Goal: Information Seeking & Learning: Learn about a topic

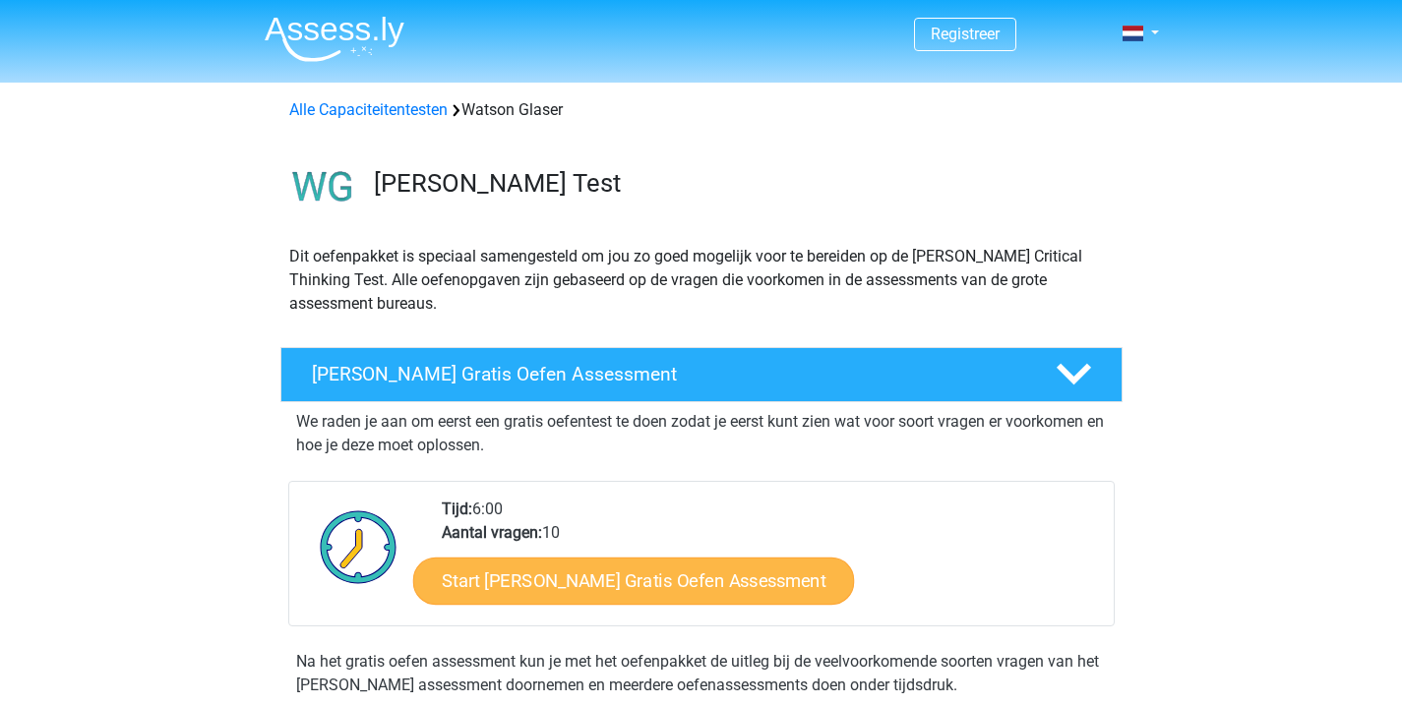
click at [560, 577] on link "Start Watson Glaser Gratis Oefen Assessment" at bounding box center [634, 581] width 442 height 47
click at [629, 581] on link "Start Watson Glaser Gratis Oefen Assessment" at bounding box center [634, 581] width 442 height 47
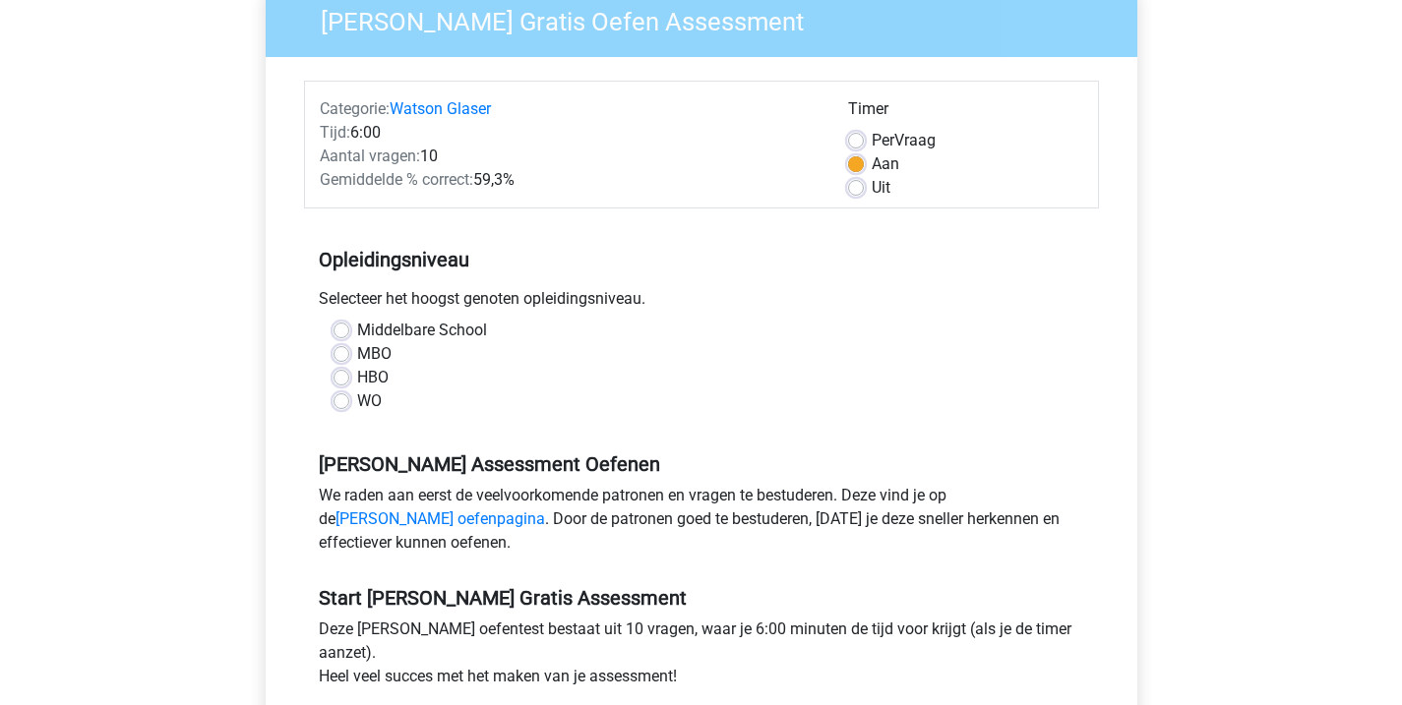
scroll to position [176, 0]
click at [357, 380] on label "HBO" at bounding box center [372, 377] width 31 height 24
click at [341, 380] on input "HBO" at bounding box center [342, 375] width 16 height 20
radio input "true"
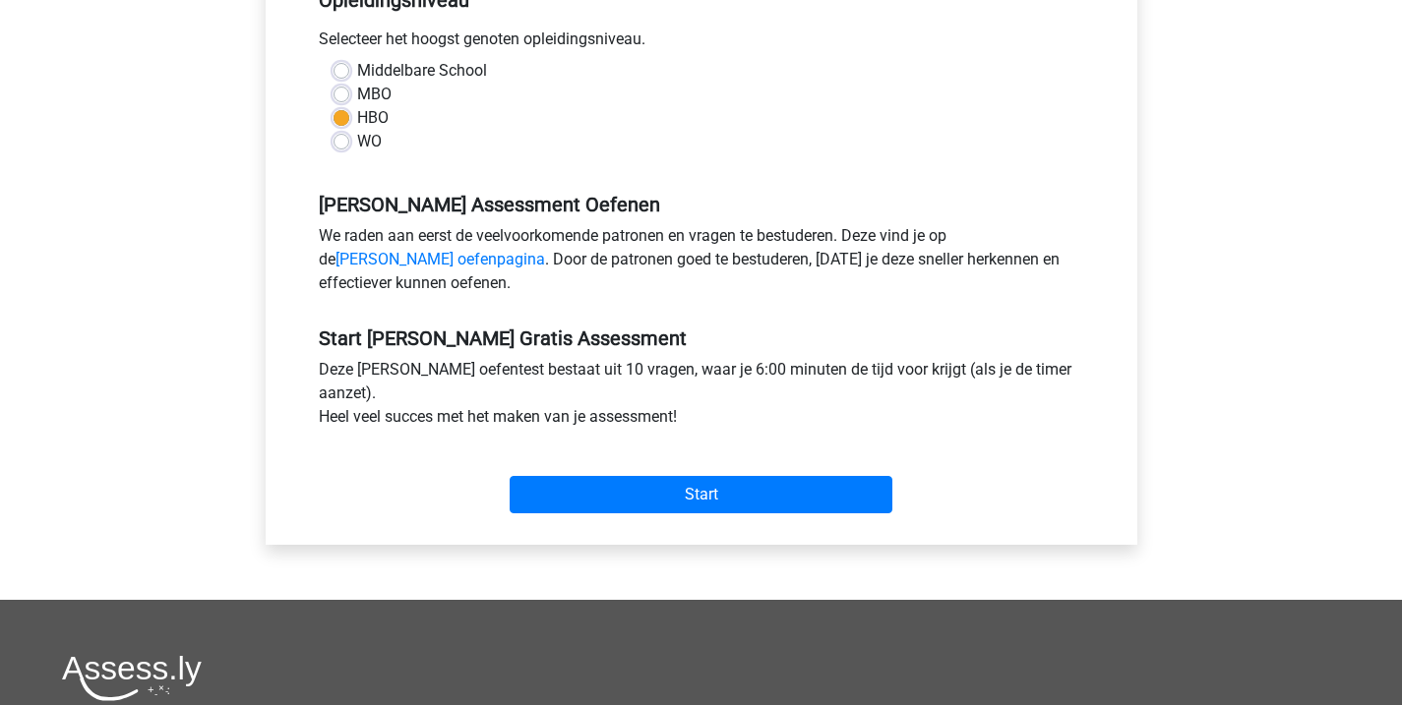
scroll to position [438, 0]
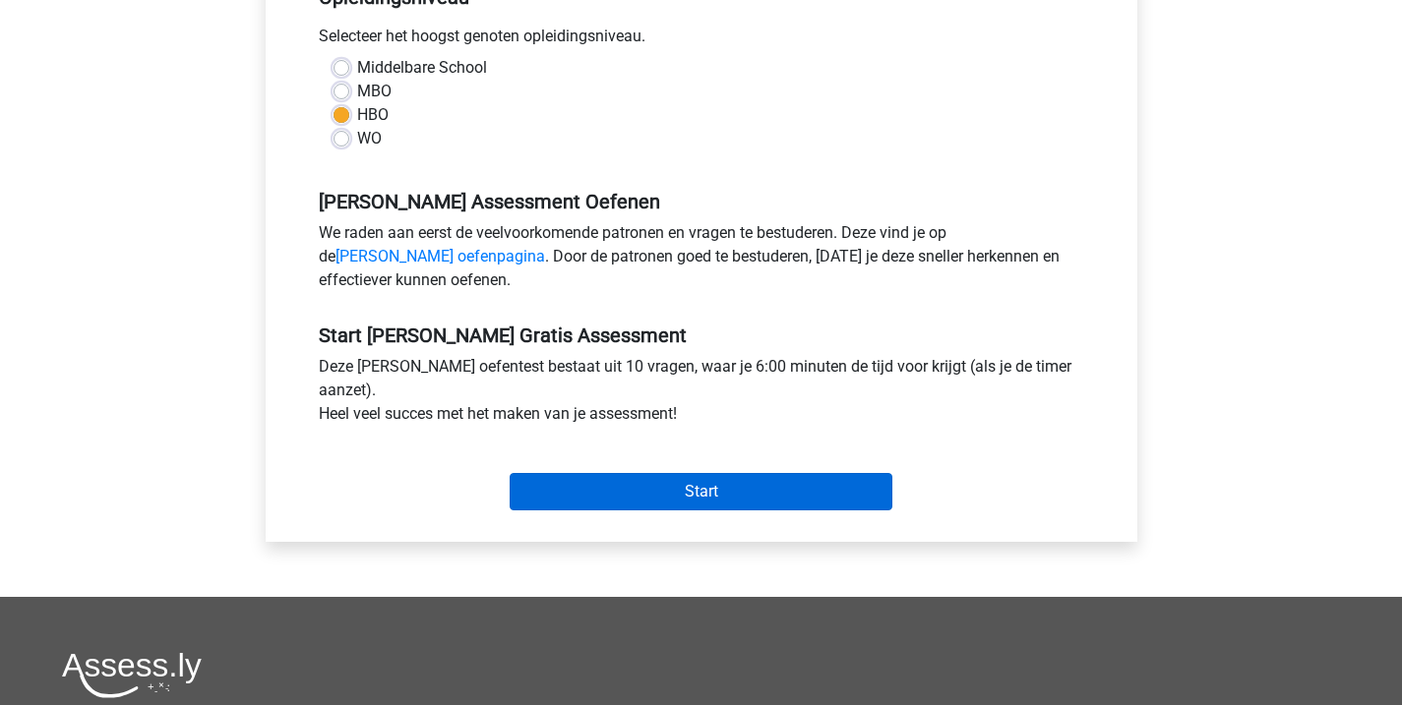
click at [588, 496] on input "Start" at bounding box center [701, 491] width 383 height 37
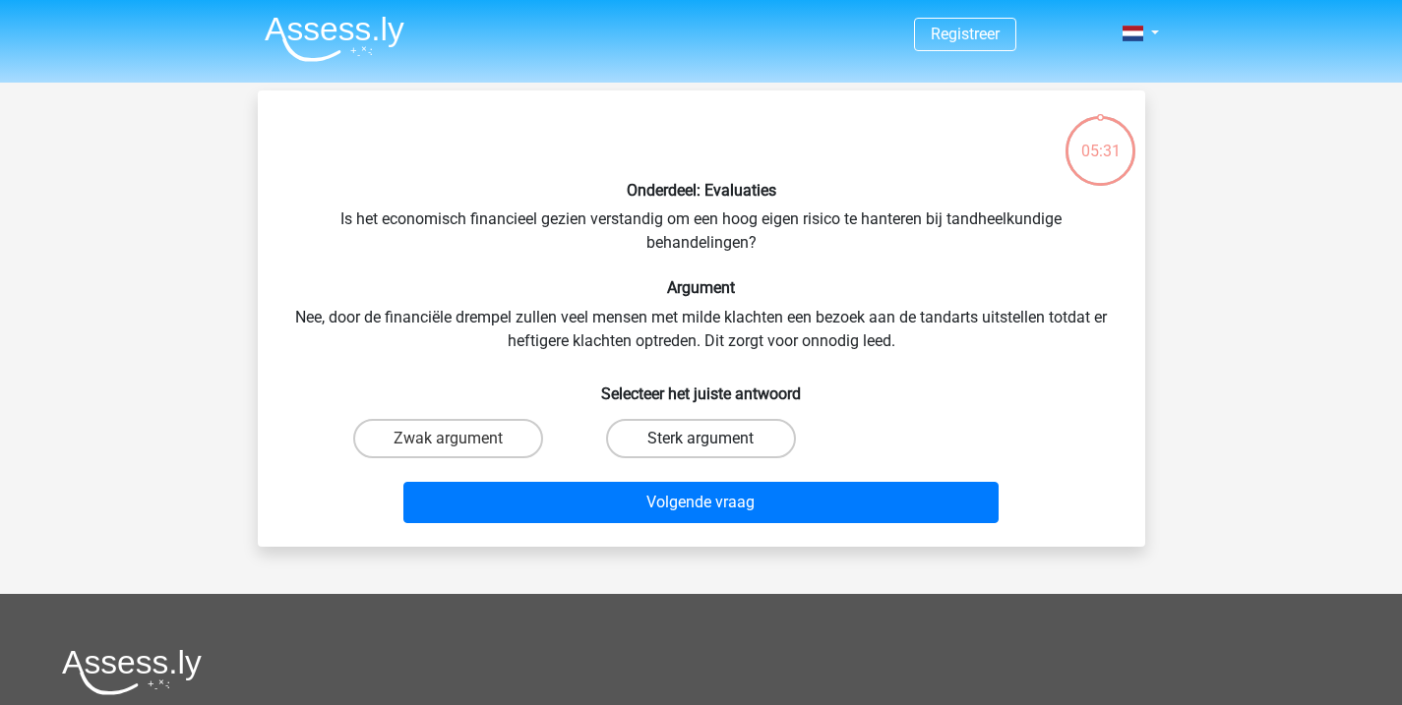
click at [698, 428] on label "Sterk argument" at bounding box center [701, 438] width 190 height 39
click at [700, 439] on input "Sterk argument" at bounding box center [706, 445] width 13 height 13
radio input "true"
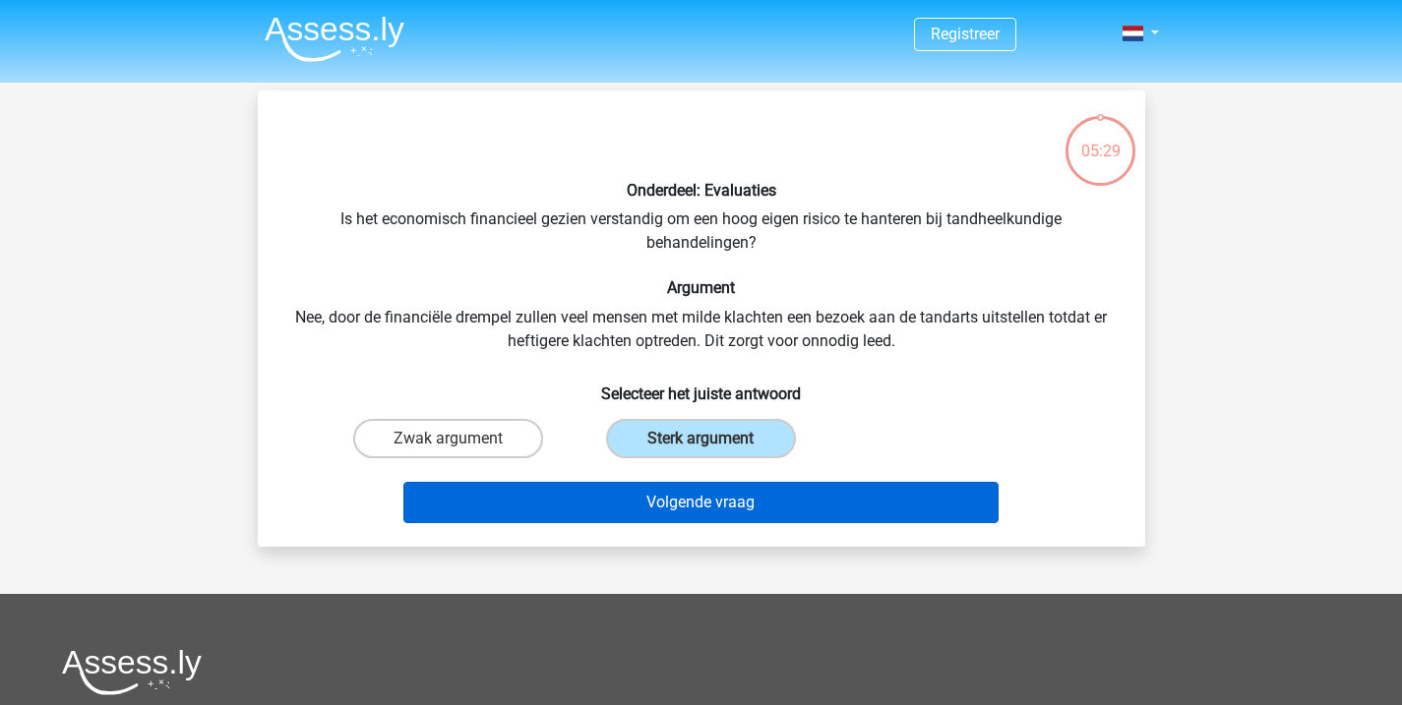
click at [719, 514] on button "Volgende vraag" at bounding box center [700, 502] width 595 height 41
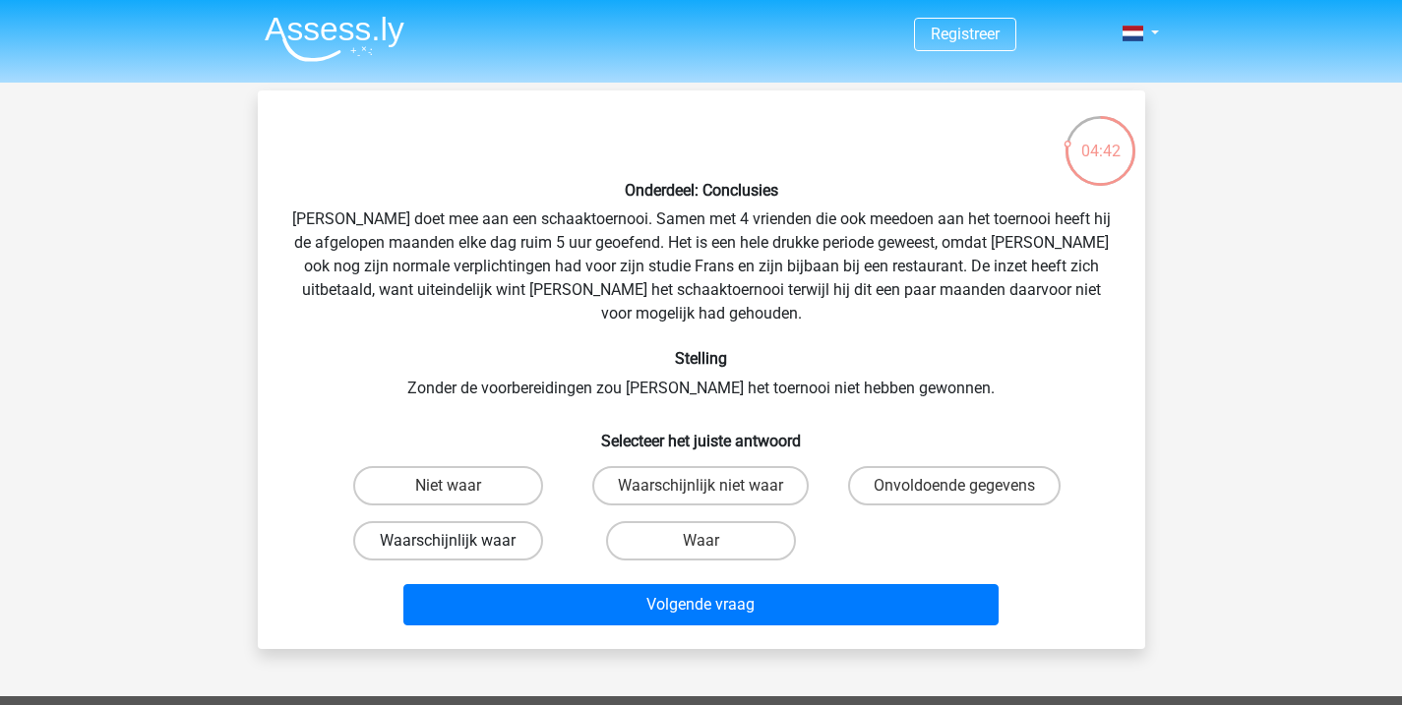
click at [441, 521] on label "Waarschijnlijk waar" at bounding box center [448, 540] width 190 height 39
click at [448, 541] on input "Waarschijnlijk waar" at bounding box center [454, 547] width 13 height 13
radio input "true"
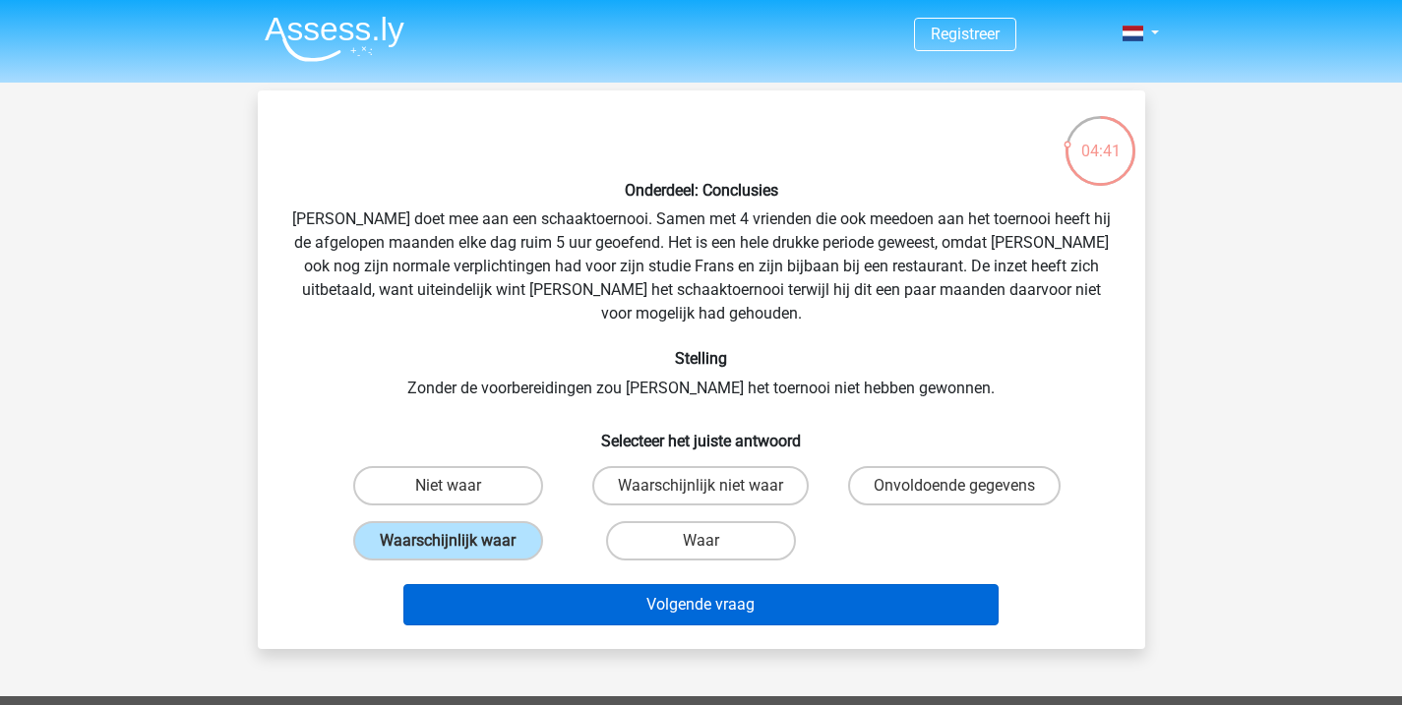
click at [616, 587] on button "Volgende vraag" at bounding box center [700, 604] width 595 height 41
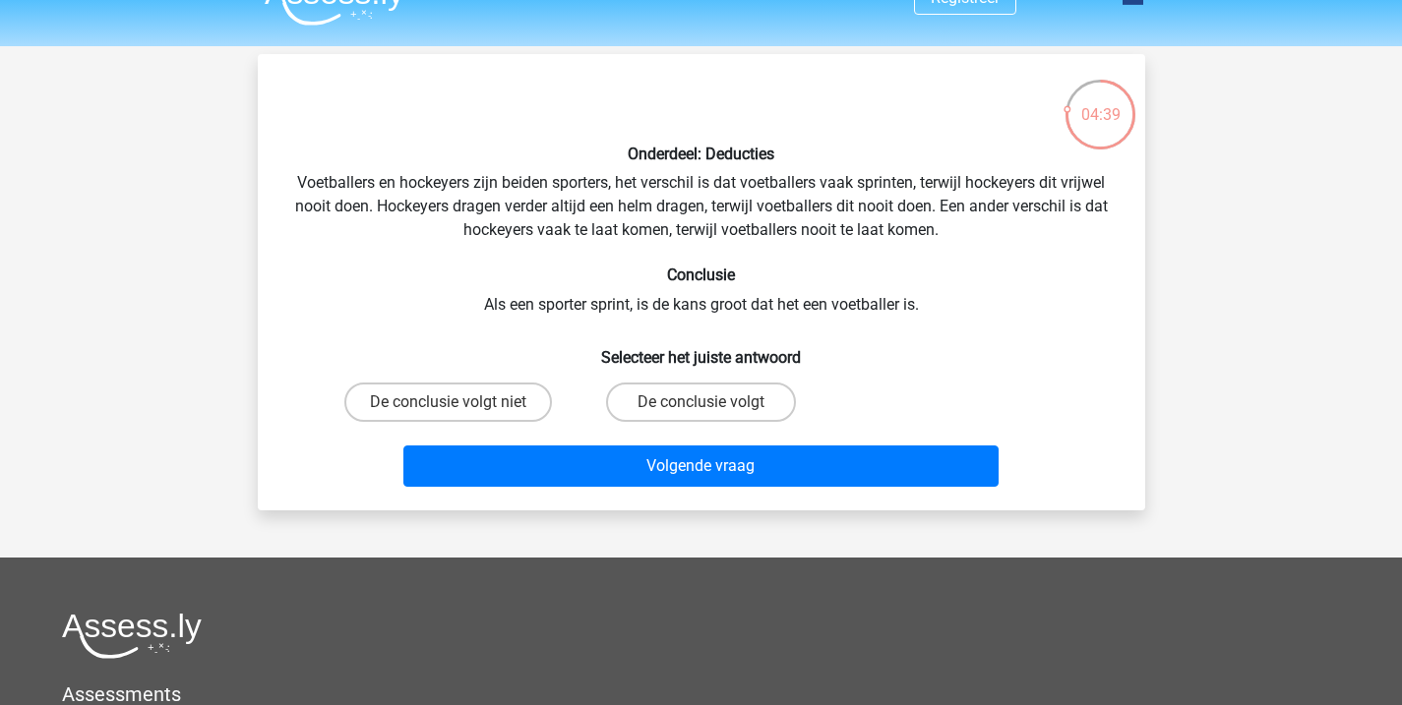
scroll to position [32, 0]
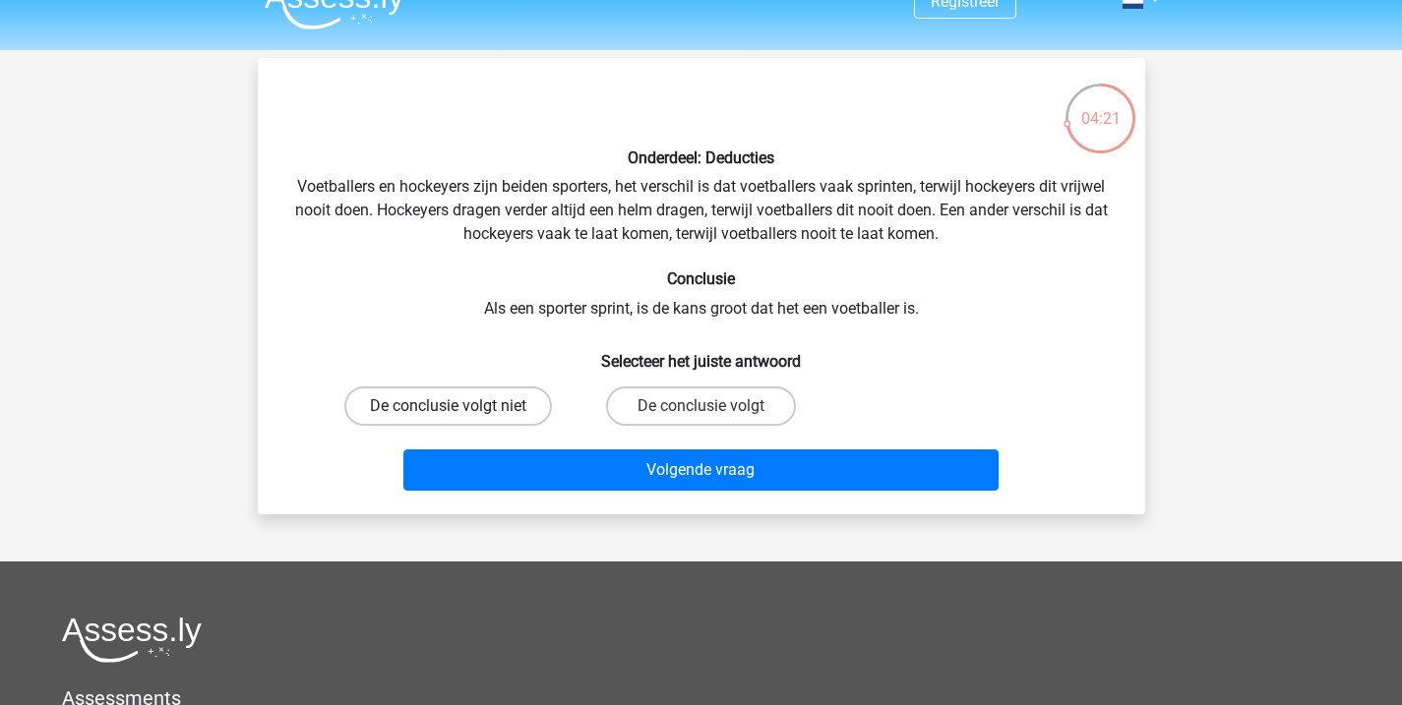
click at [421, 403] on label "De conclusie volgt niet" at bounding box center [448, 406] width 208 height 39
click at [448, 406] on input "De conclusie volgt niet" at bounding box center [454, 412] width 13 height 13
radio input "true"
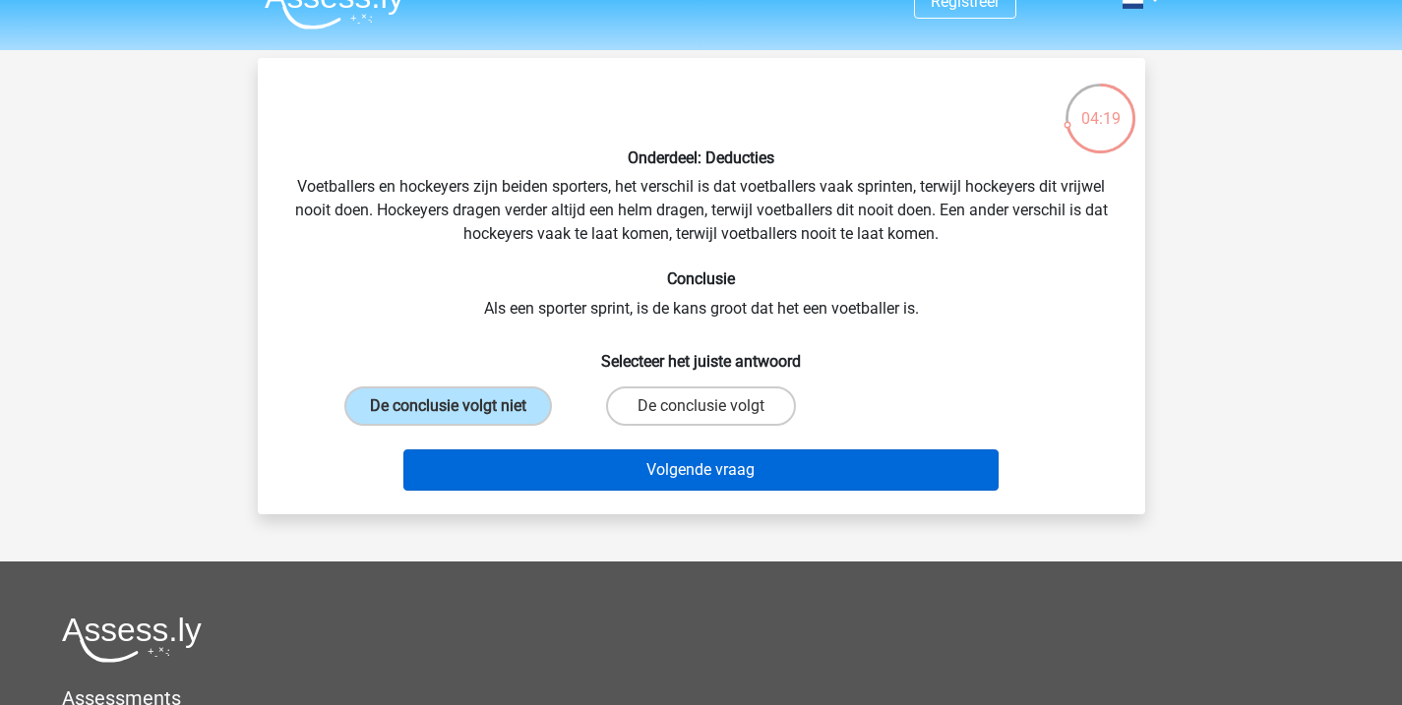
click at [692, 479] on button "Volgende vraag" at bounding box center [700, 470] width 595 height 41
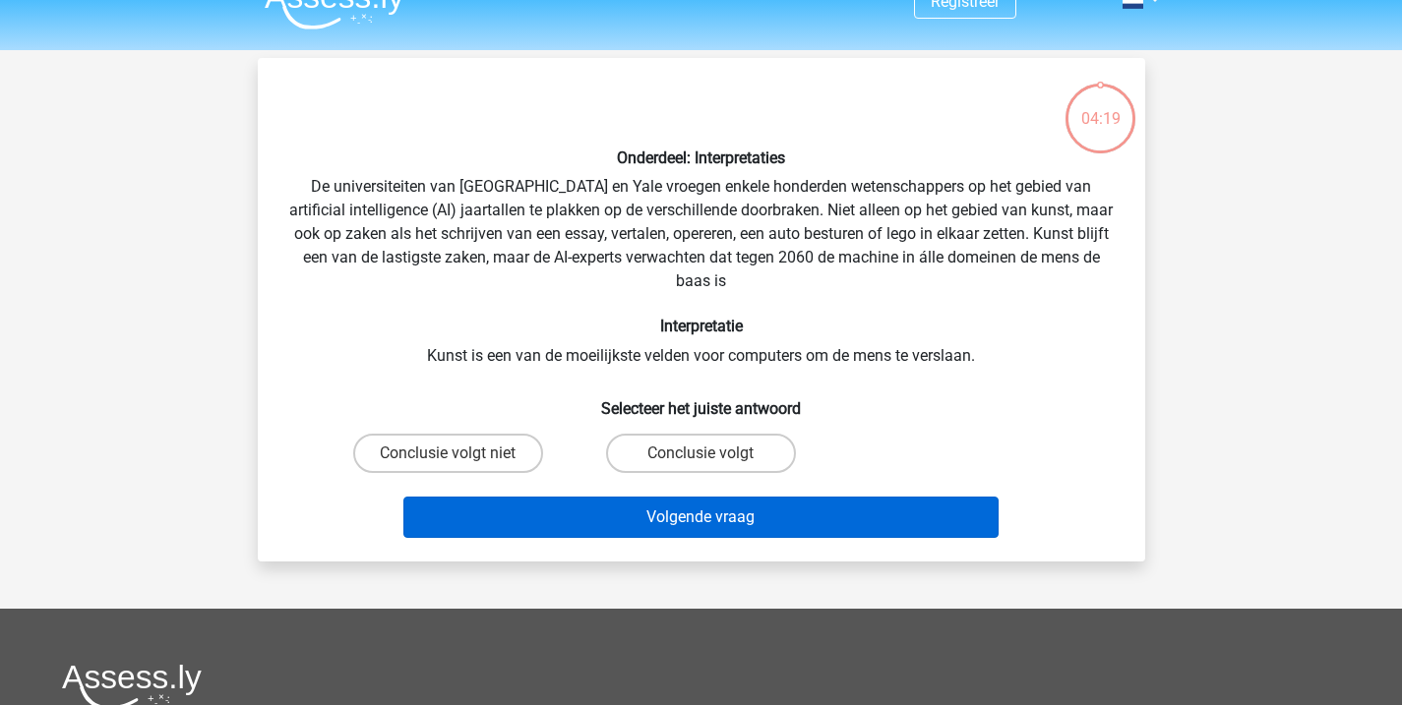
scroll to position [91, 0]
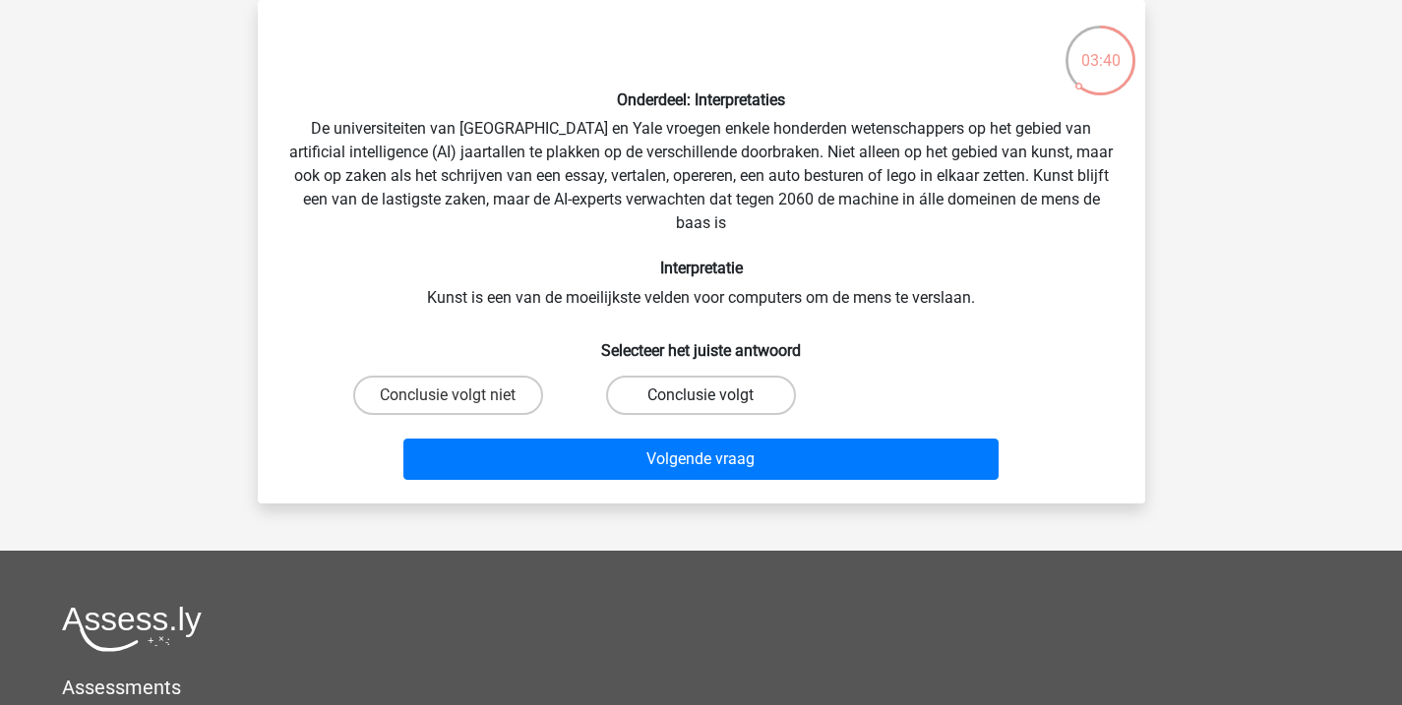
click at [693, 394] on label "Conclusie volgt" at bounding box center [701, 395] width 190 height 39
click at [700, 395] on input "Conclusie volgt" at bounding box center [706, 401] width 13 height 13
radio input "true"
click at [489, 399] on label "Conclusie volgt niet" at bounding box center [448, 395] width 190 height 39
click at [460, 399] on input "Conclusie volgt niet" at bounding box center [454, 401] width 13 height 13
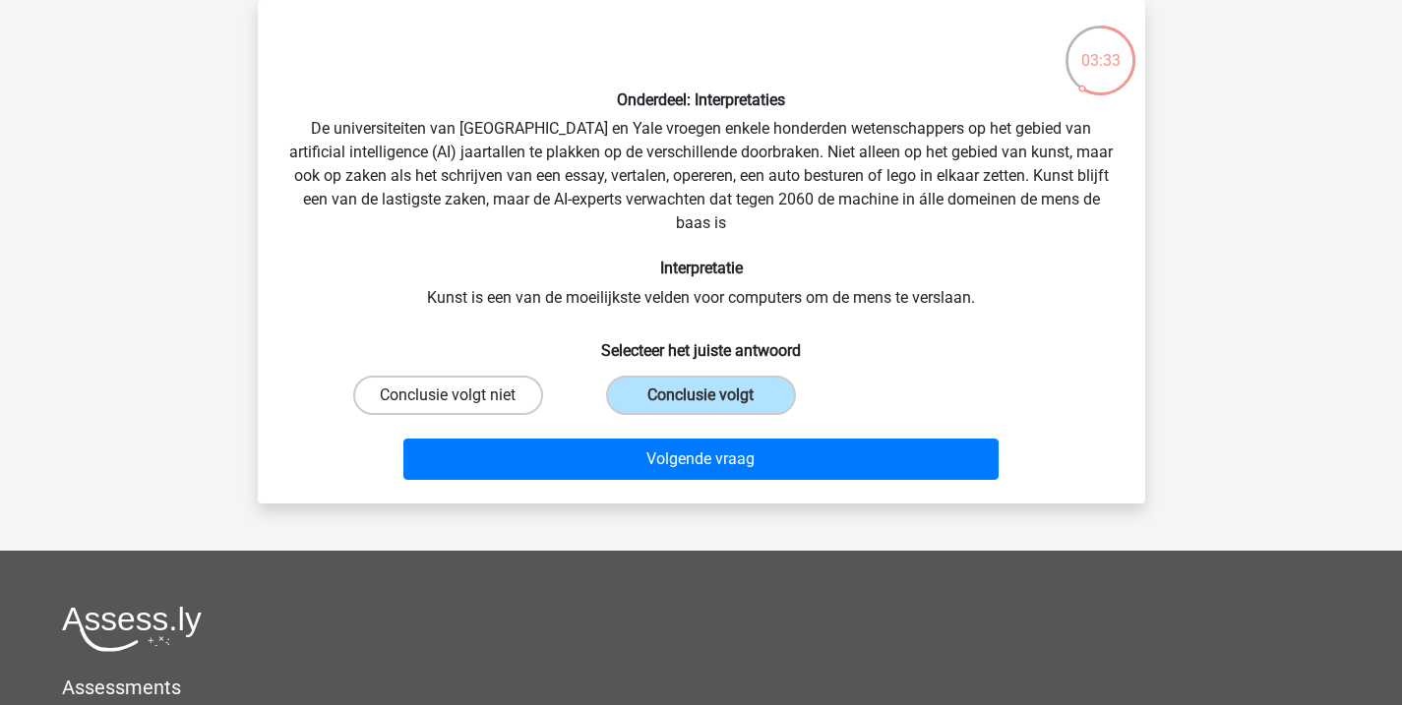
radio input "true"
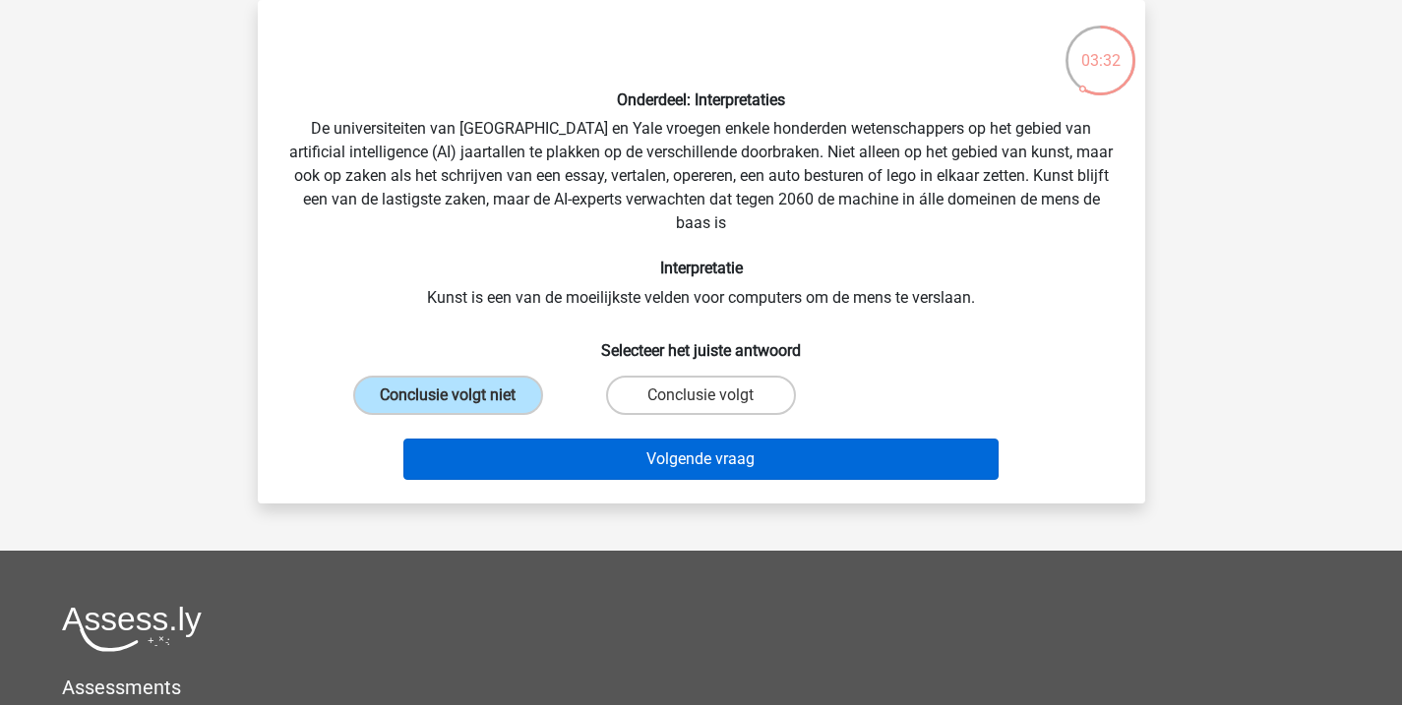
click at [612, 467] on button "Volgende vraag" at bounding box center [700, 459] width 595 height 41
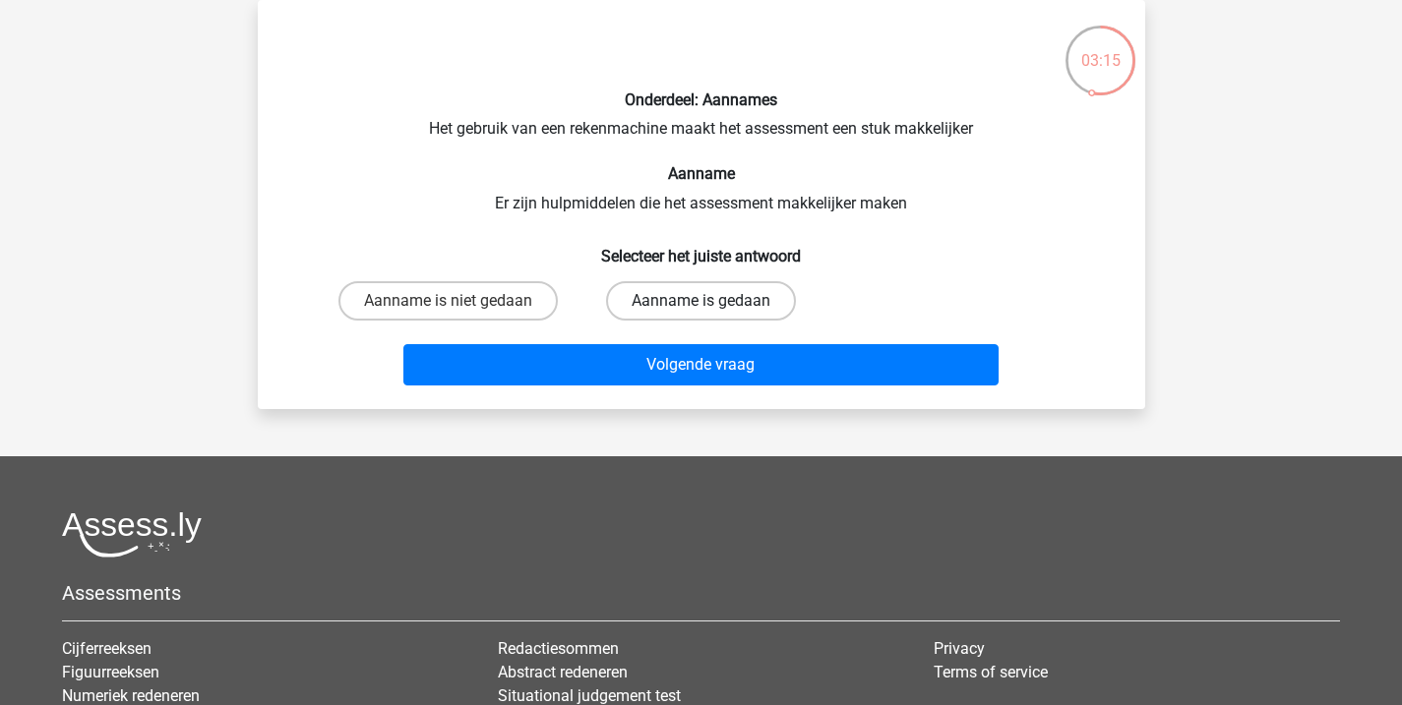
click at [693, 297] on label "Aanname is gedaan" at bounding box center [701, 300] width 190 height 39
click at [700, 301] on input "Aanname is gedaan" at bounding box center [706, 307] width 13 height 13
radio input "true"
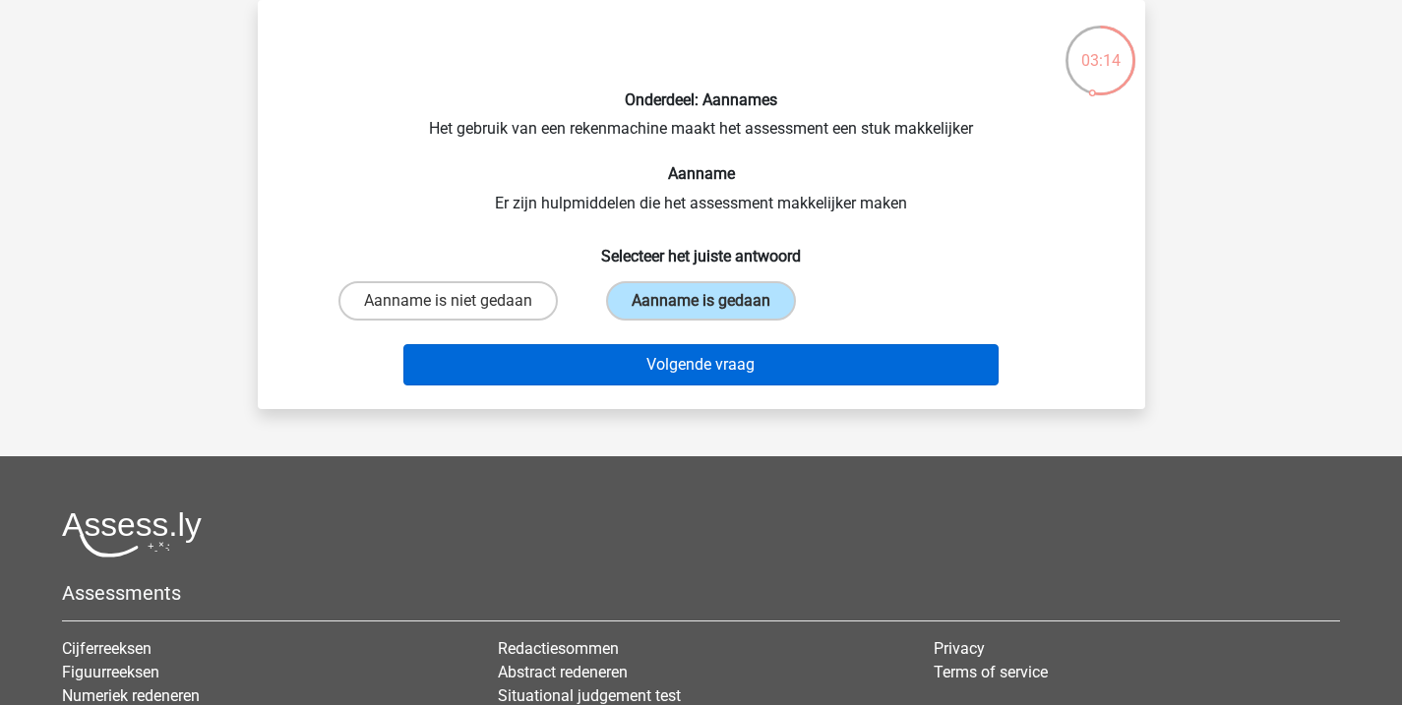
click at [722, 368] on button "Volgende vraag" at bounding box center [700, 364] width 595 height 41
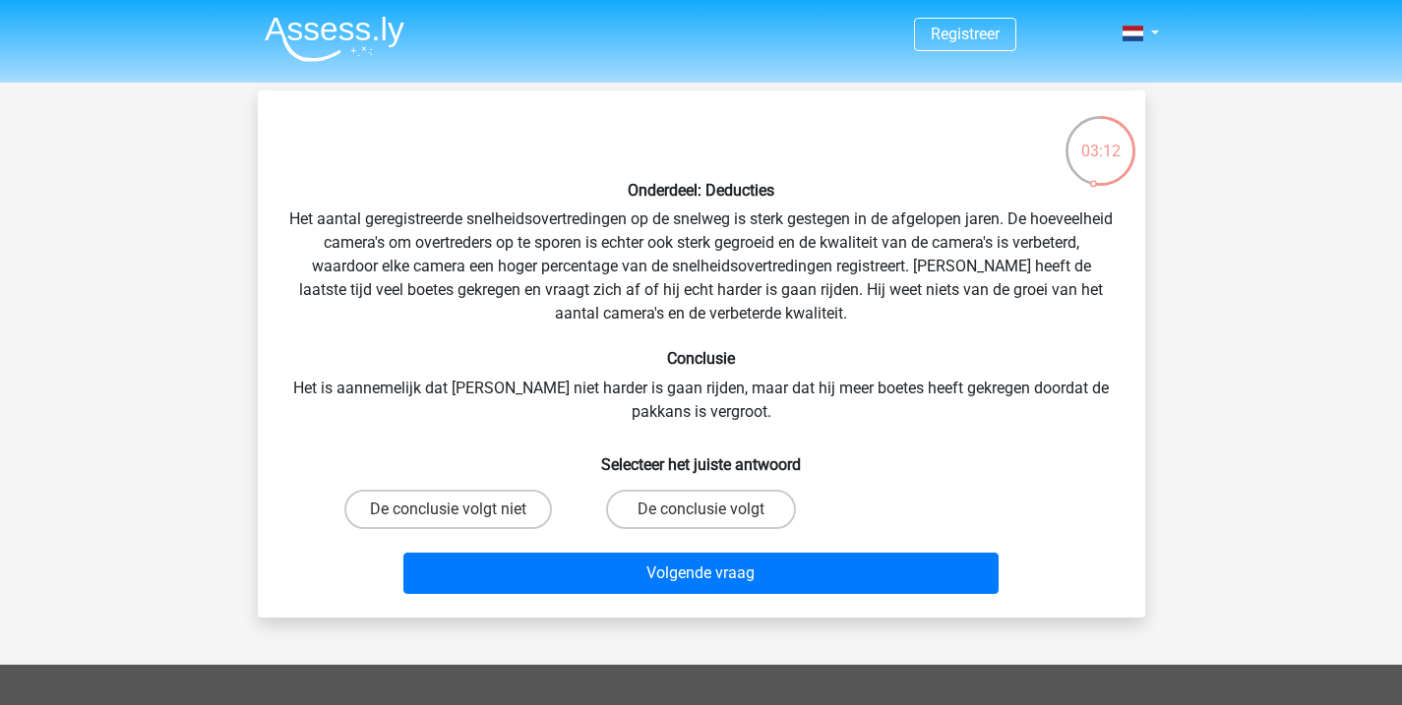
scroll to position [0, 0]
click at [671, 504] on label "De conclusie volgt" at bounding box center [701, 509] width 190 height 39
click at [700, 510] on input "De conclusie volgt" at bounding box center [706, 516] width 13 height 13
radio input "true"
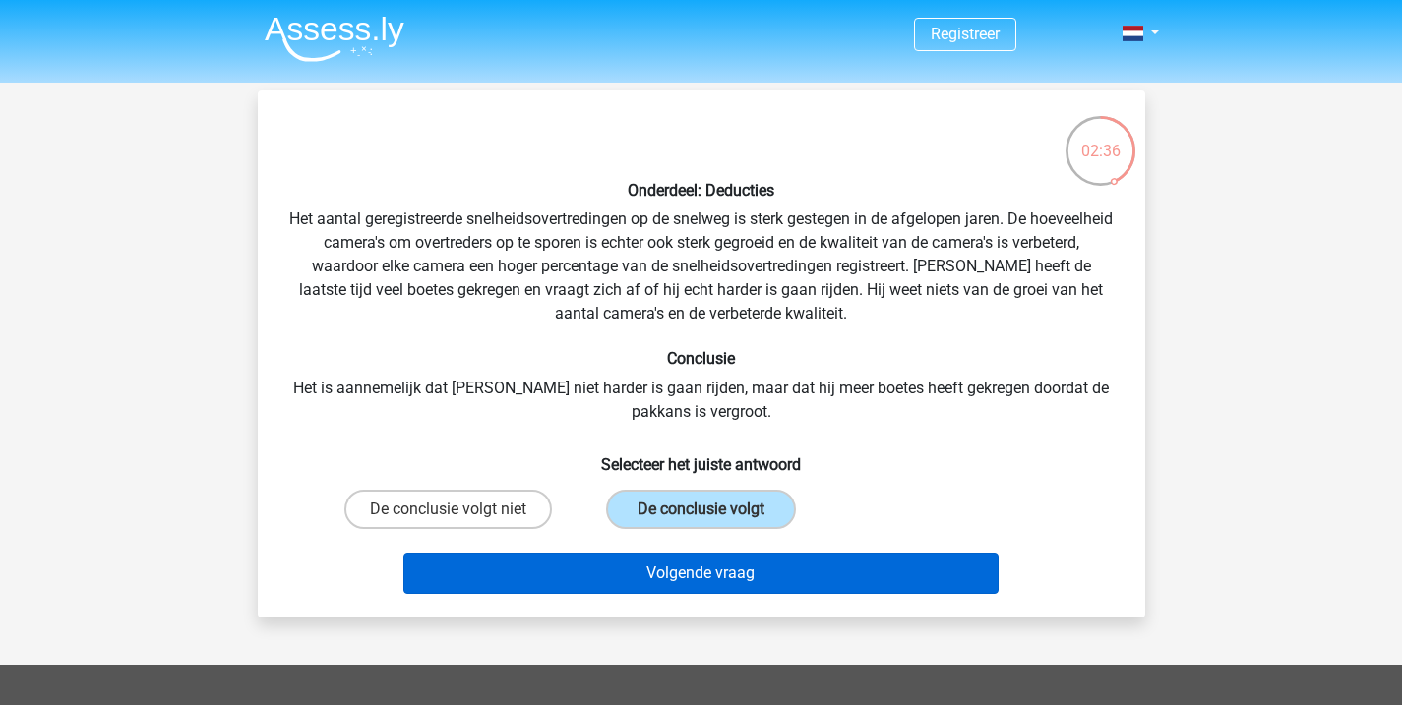
click at [699, 568] on button "Volgende vraag" at bounding box center [700, 573] width 595 height 41
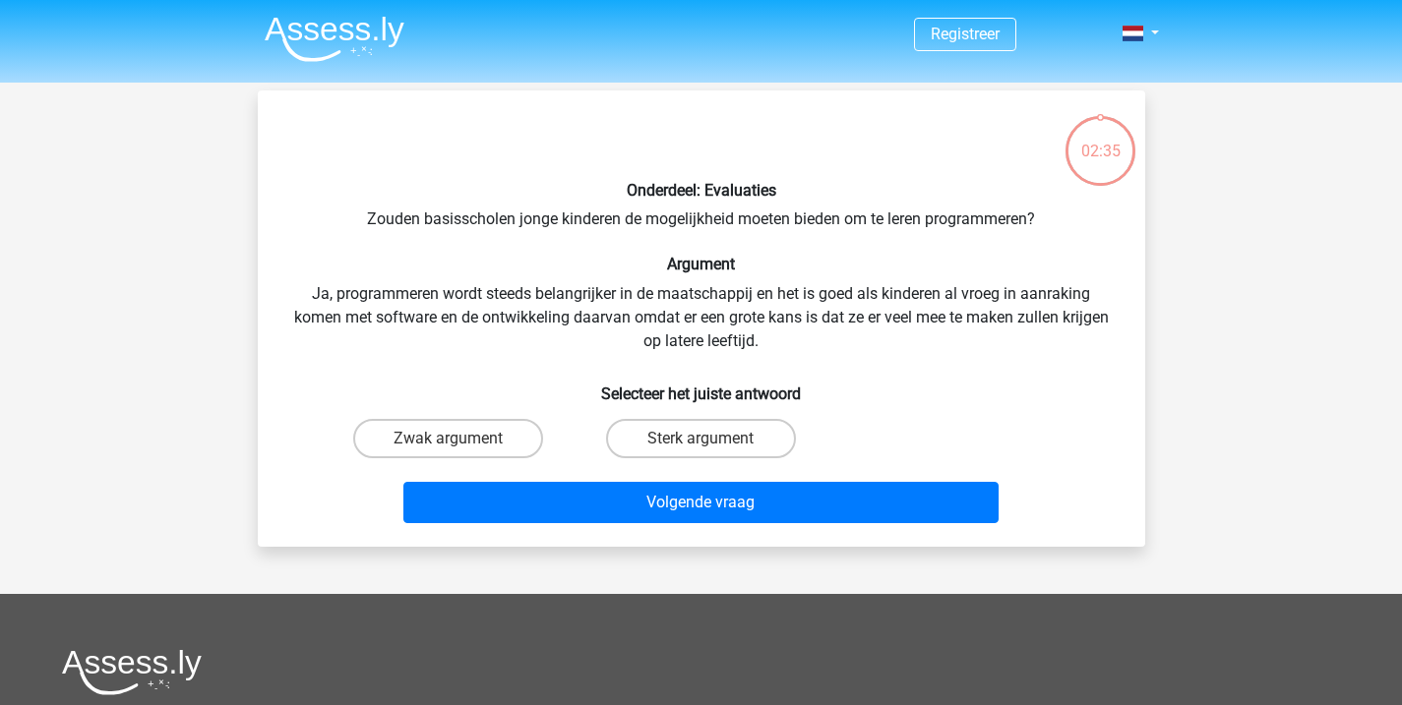
scroll to position [91, 0]
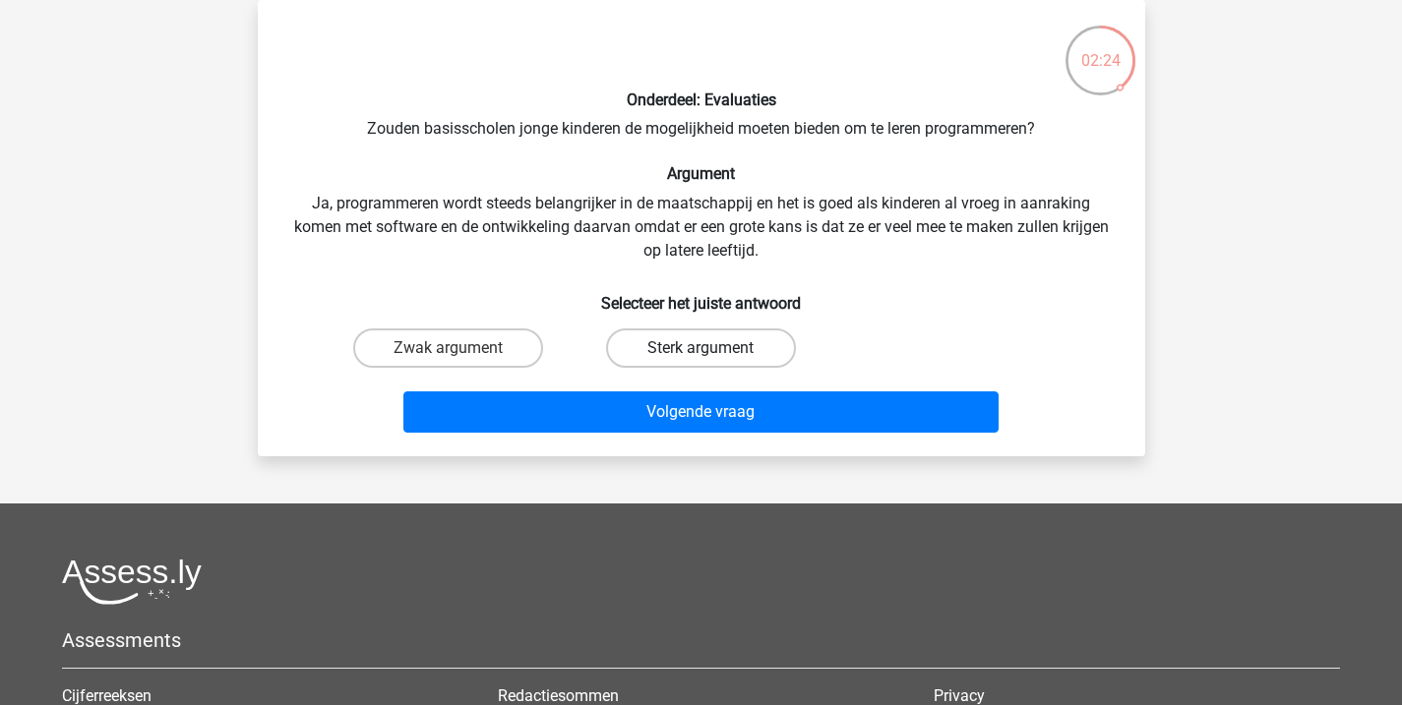
click at [702, 341] on label "Sterk argument" at bounding box center [701, 348] width 190 height 39
click at [702, 348] on input "Sterk argument" at bounding box center [706, 354] width 13 height 13
radio input "true"
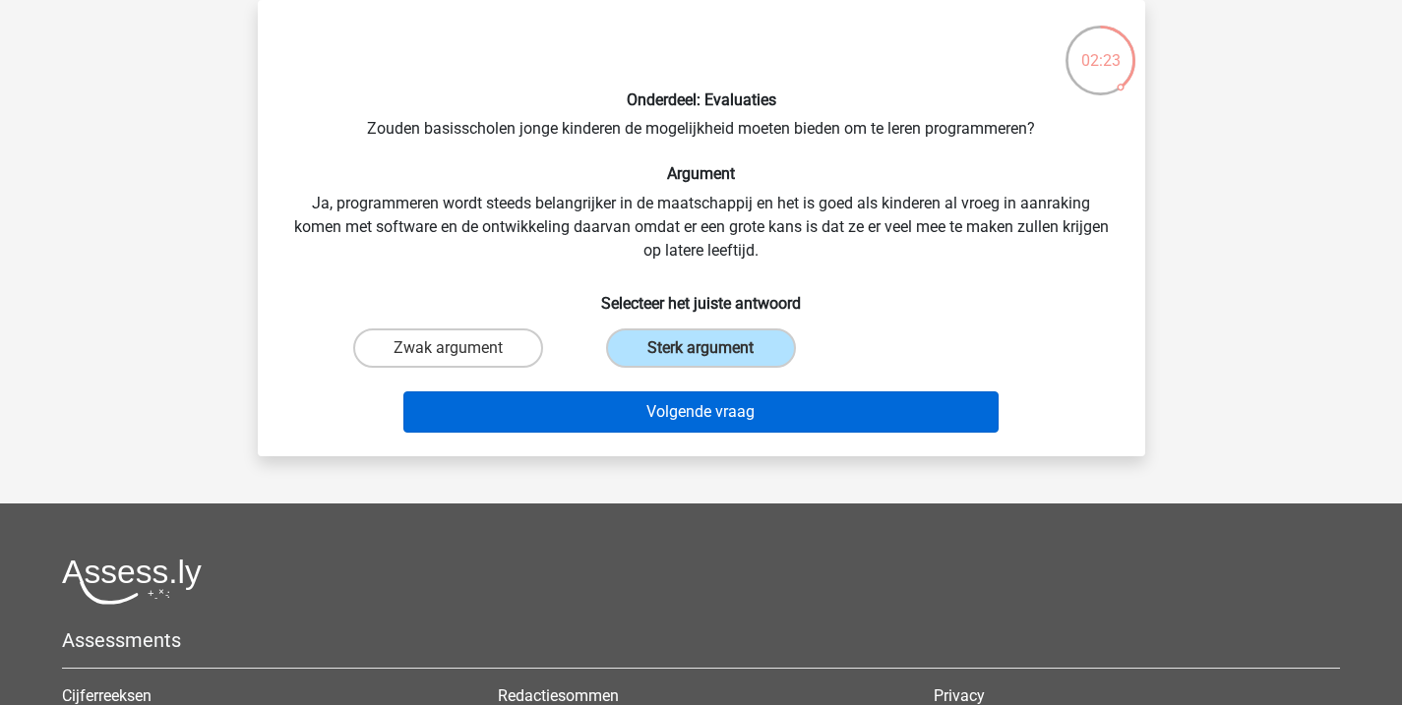
click at [709, 414] on button "Volgende vraag" at bounding box center [700, 412] width 595 height 41
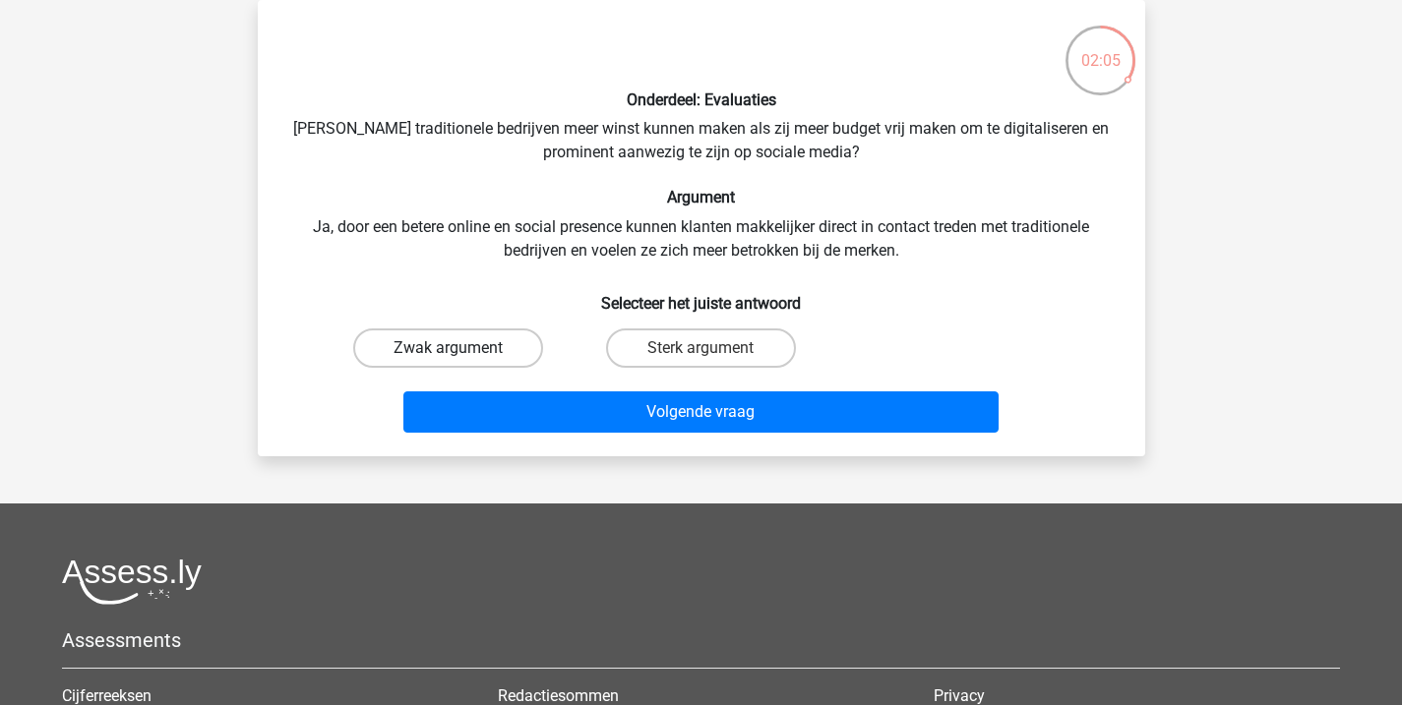
click at [398, 349] on label "Zwak argument" at bounding box center [448, 348] width 190 height 39
click at [448, 349] on input "Zwak argument" at bounding box center [454, 354] width 13 height 13
radio input "true"
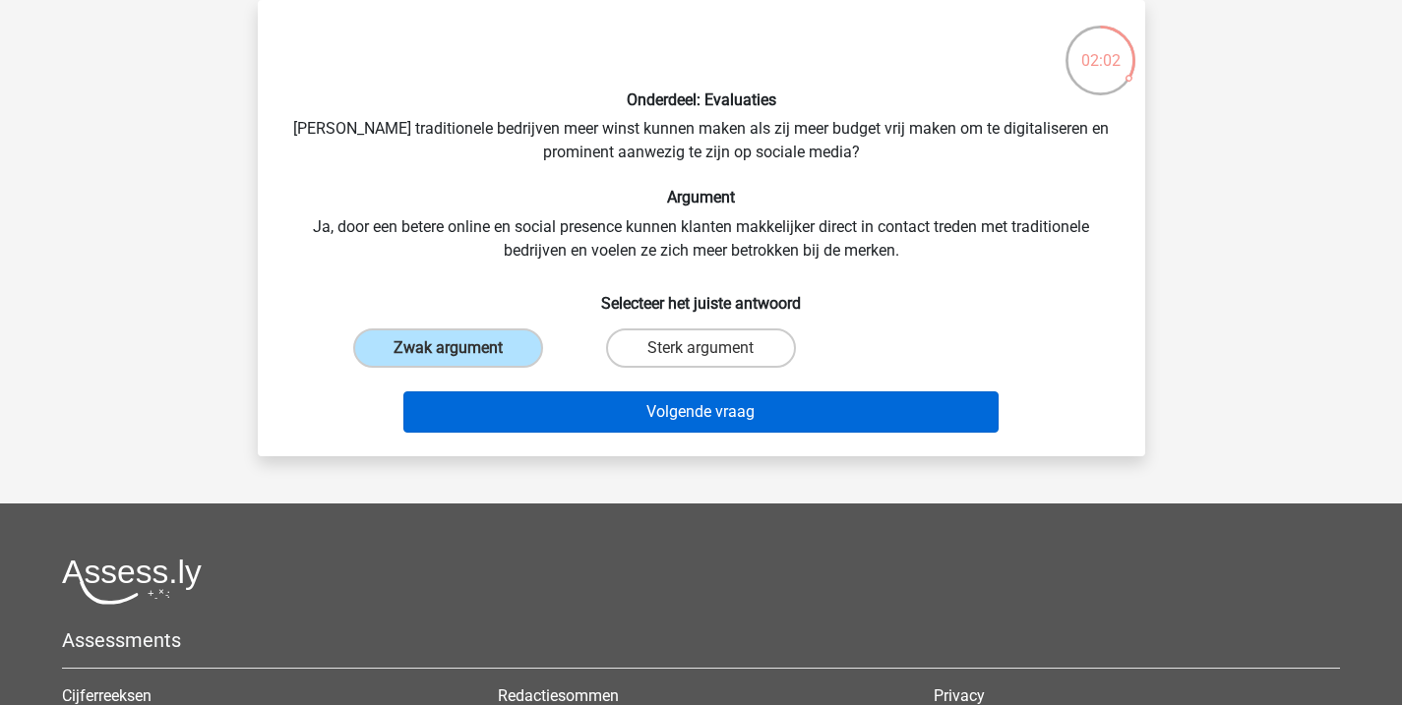
click at [654, 420] on button "Volgende vraag" at bounding box center [700, 412] width 595 height 41
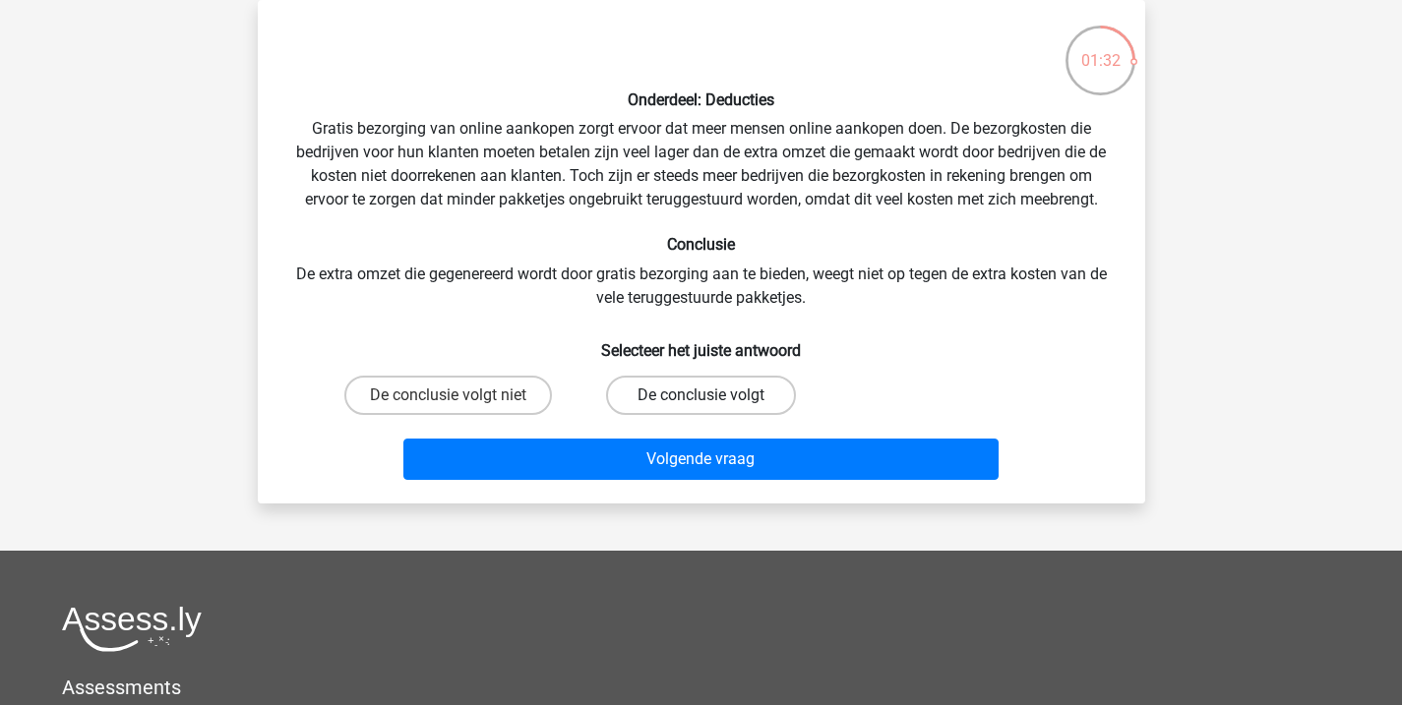
click at [694, 395] on label "De conclusie volgt" at bounding box center [701, 395] width 190 height 39
click at [700, 395] on input "De conclusie volgt" at bounding box center [706, 401] width 13 height 13
radio input "true"
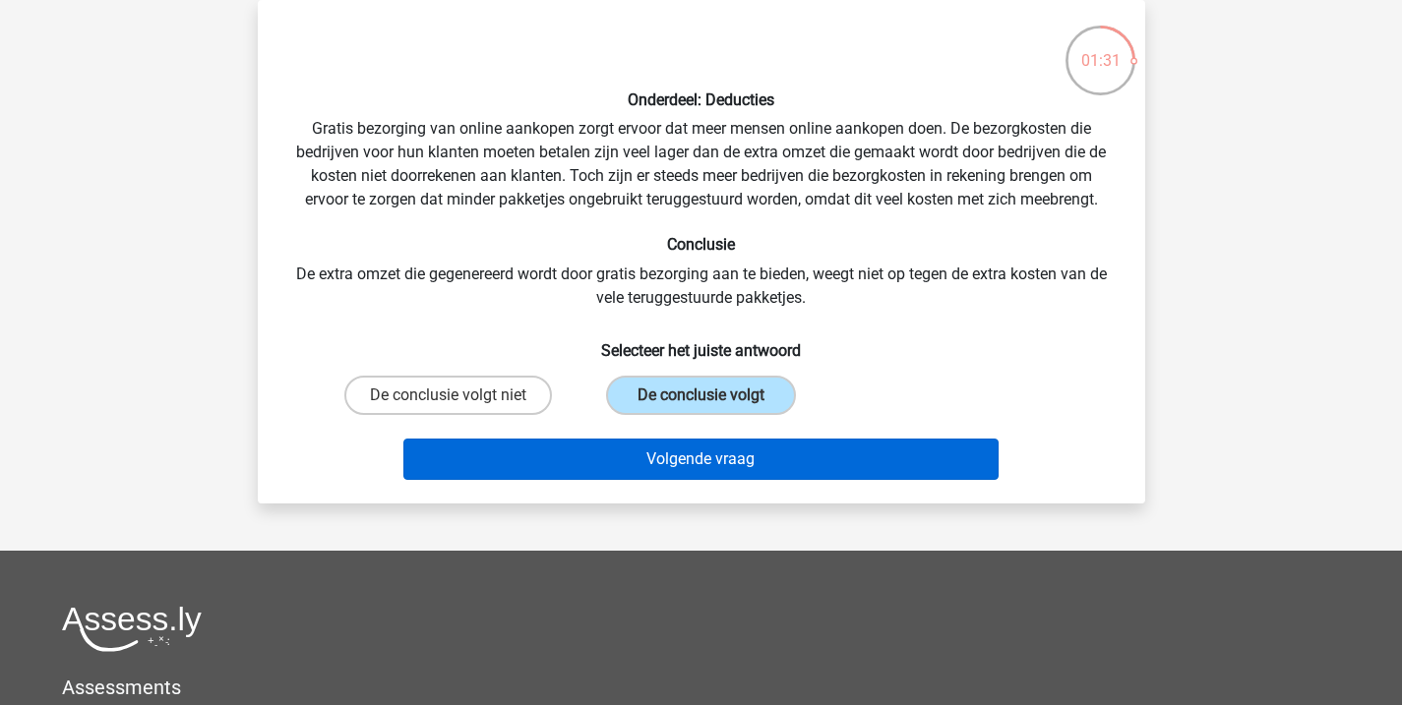
click at [713, 461] on button "Volgende vraag" at bounding box center [700, 459] width 595 height 41
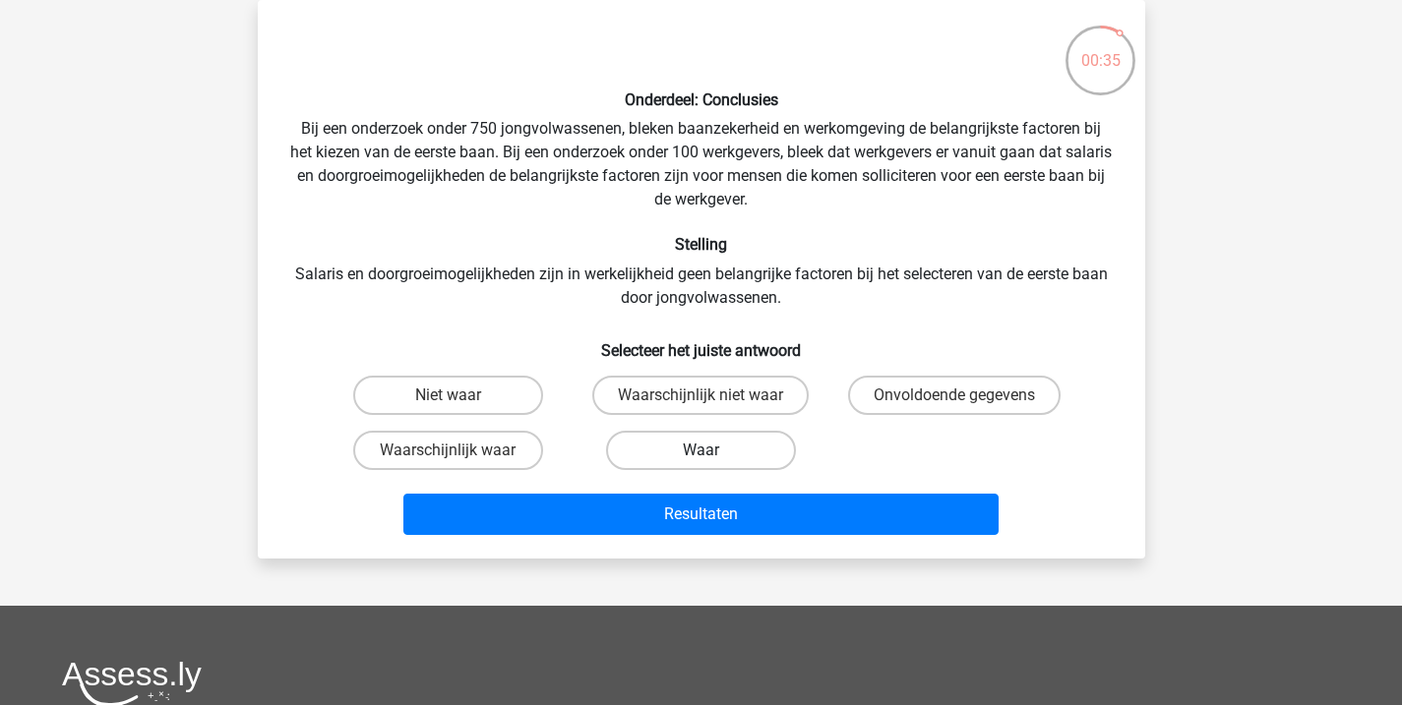
click at [704, 446] on label "Waar" at bounding box center [701, 450] width 190 height 39
click at [704, 451] on input "Waar" at bounding box center [706, 457] width 13 height 13
radio input "true"
click at [732, 540] on div "Resultaten" at bounding box center [702, 518] width 760 height 49
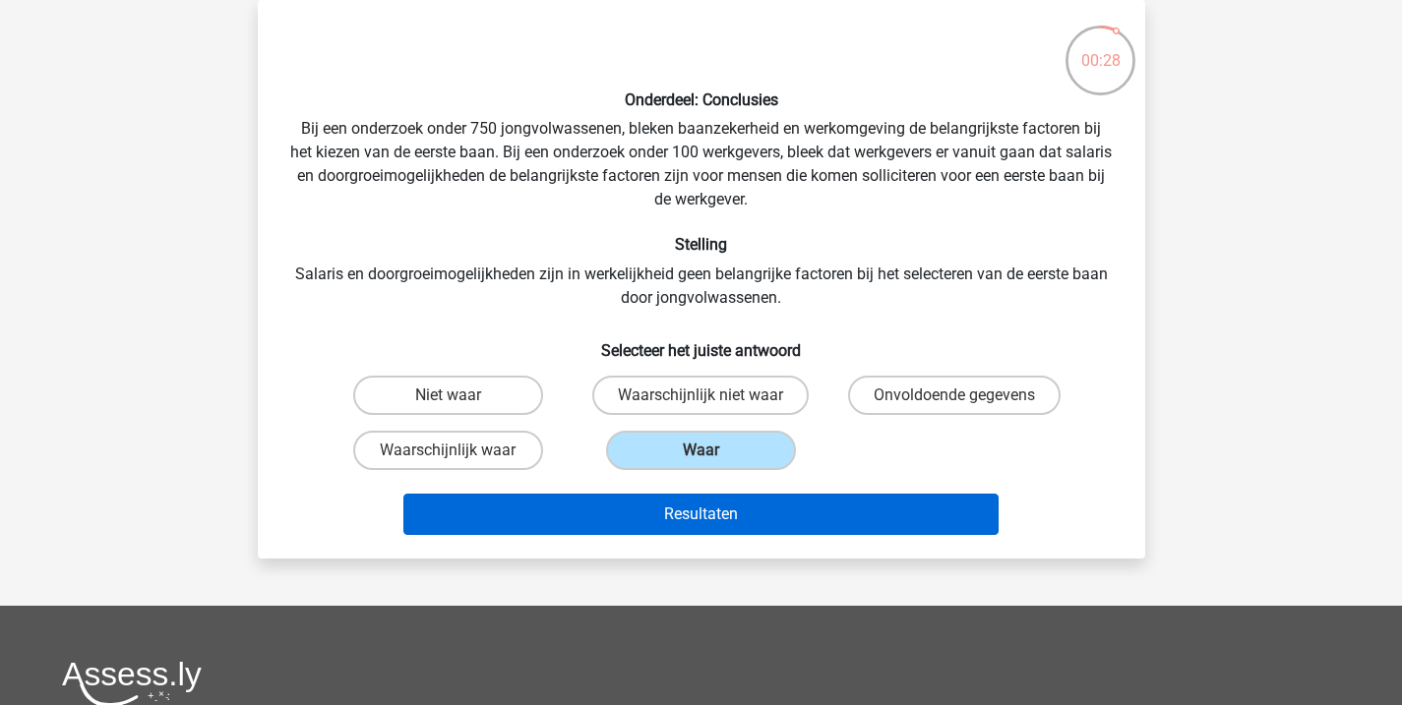
click at [734, 509] on button "Resultaten" at bounding box center [700, 514] width 595 height 41
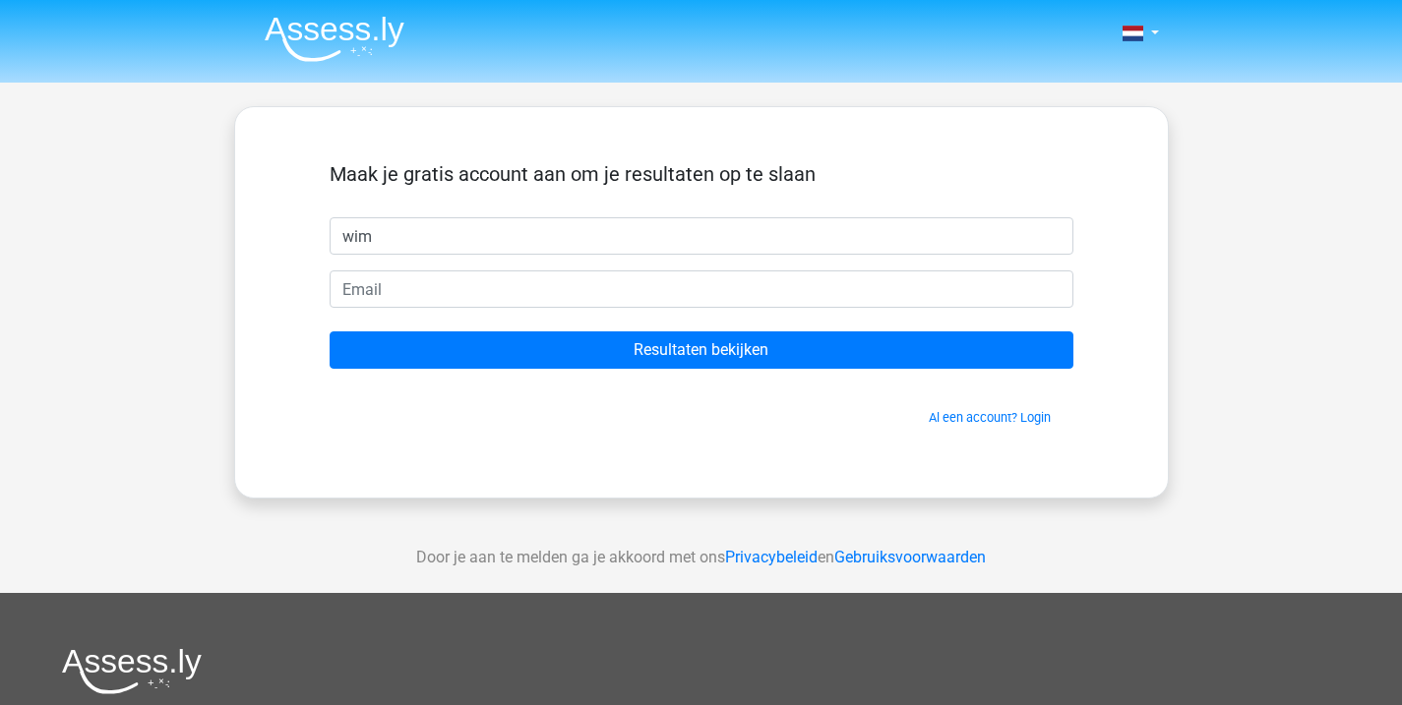
type input "wim"
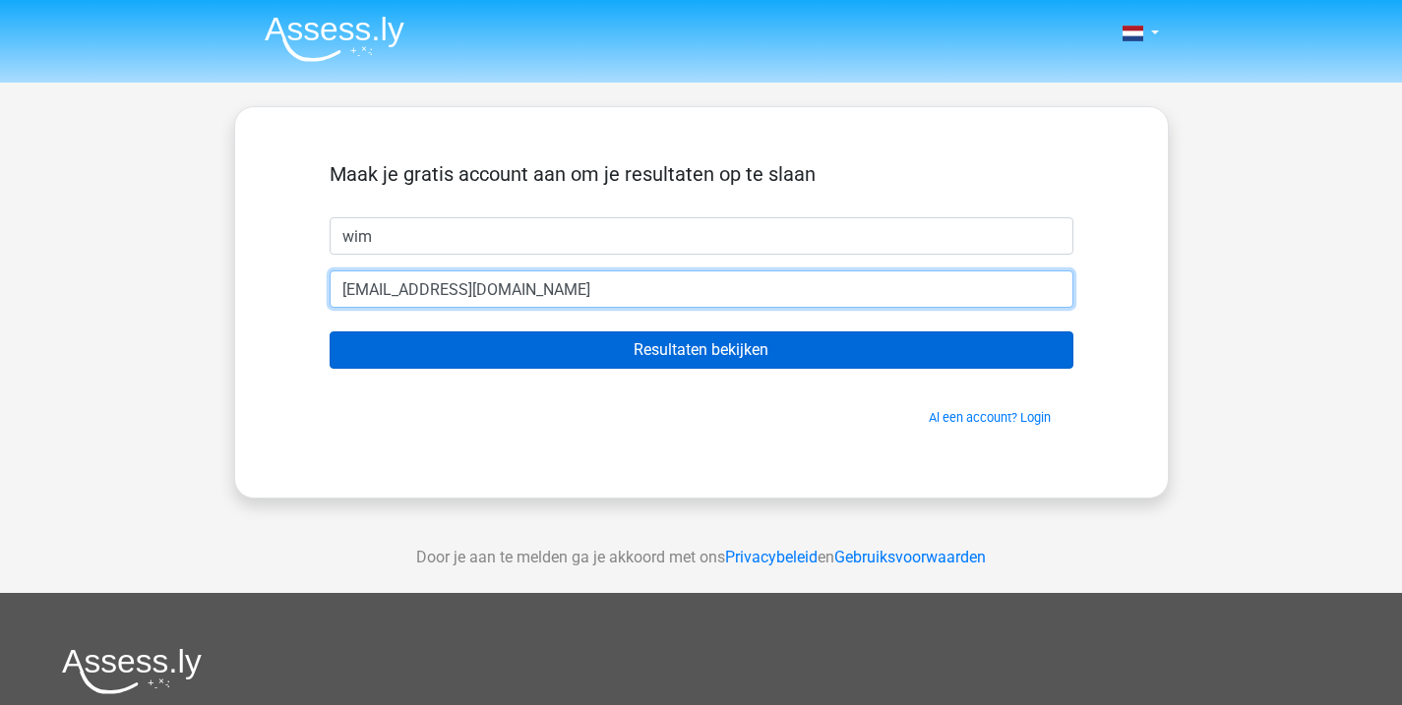
type input "[EMAIL_ADDRESS][DOMAIN_NAME]"
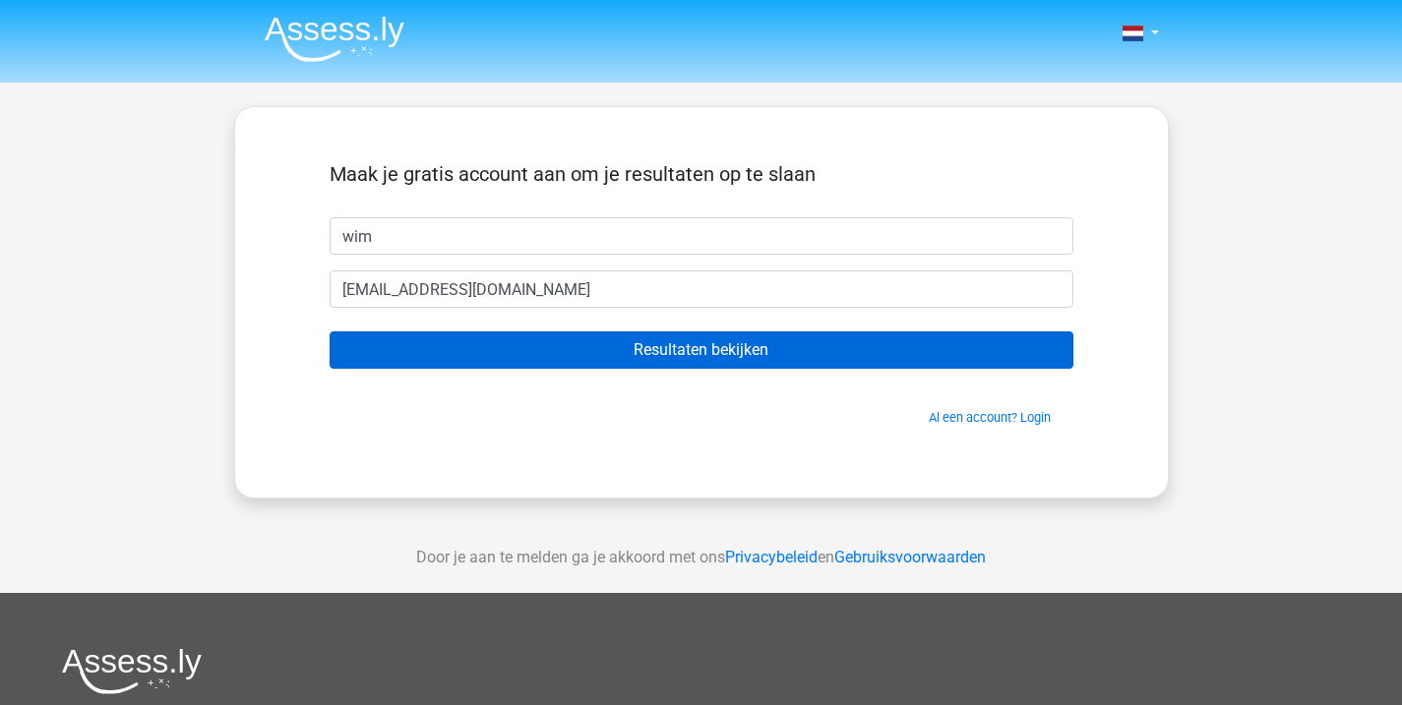
click at [750, 355] on input "Resultaten bekijken" at bounding box center [702, 350] width 744 height 37
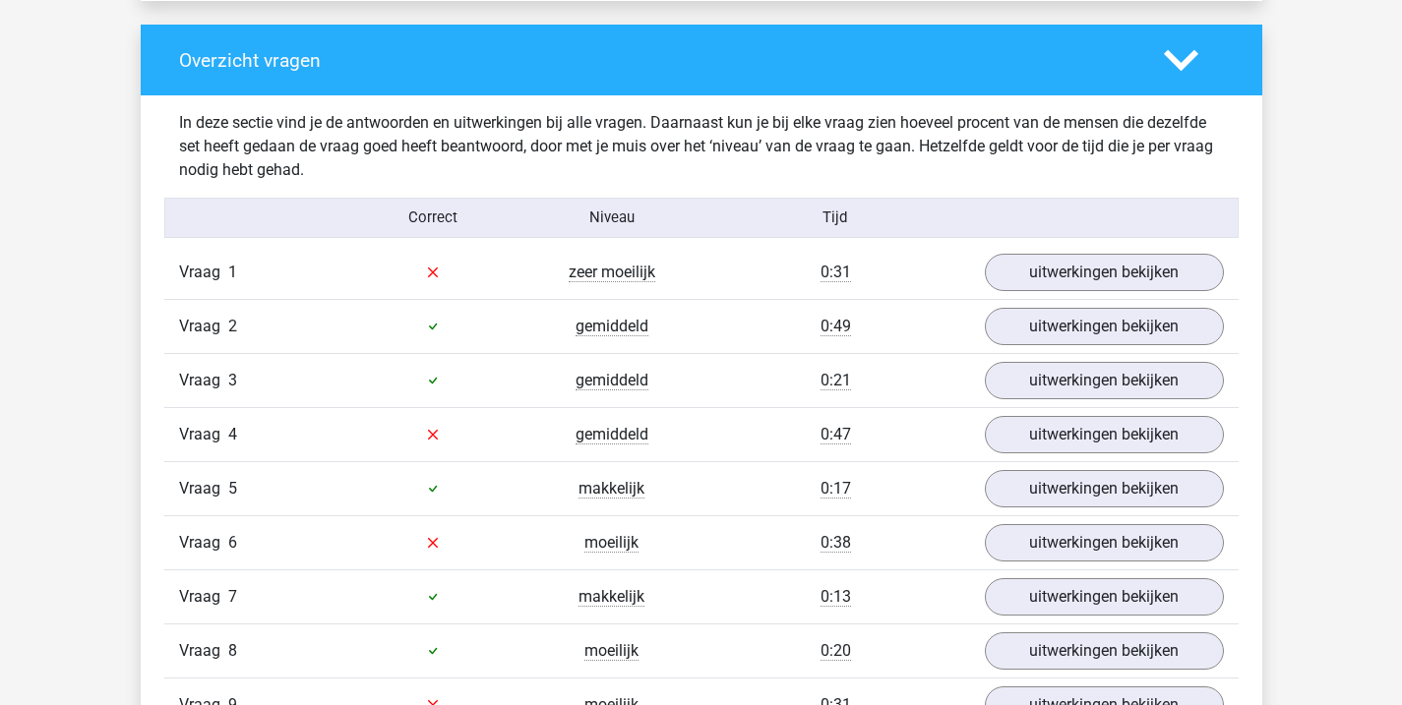
scroll to position [1456, 0]
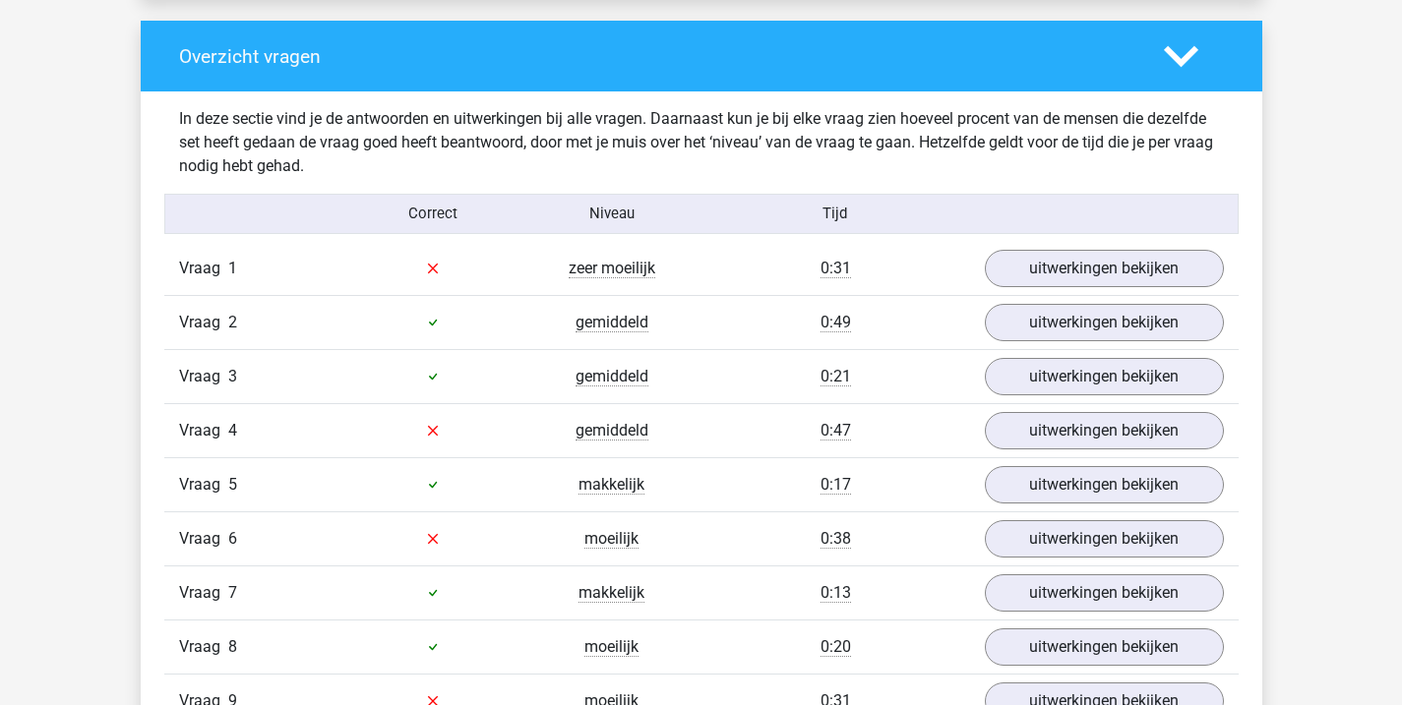
click at [1035, 242] on div "Vraag 1 zeer moeilijk 0:31 uitwerkingen bekijken" at bounding box center [701, 268] width 1074 height 53
click at [1032, 274] on link "uitwerkingen bekijken" at bounding box center [1103, 268] width 274 height 43
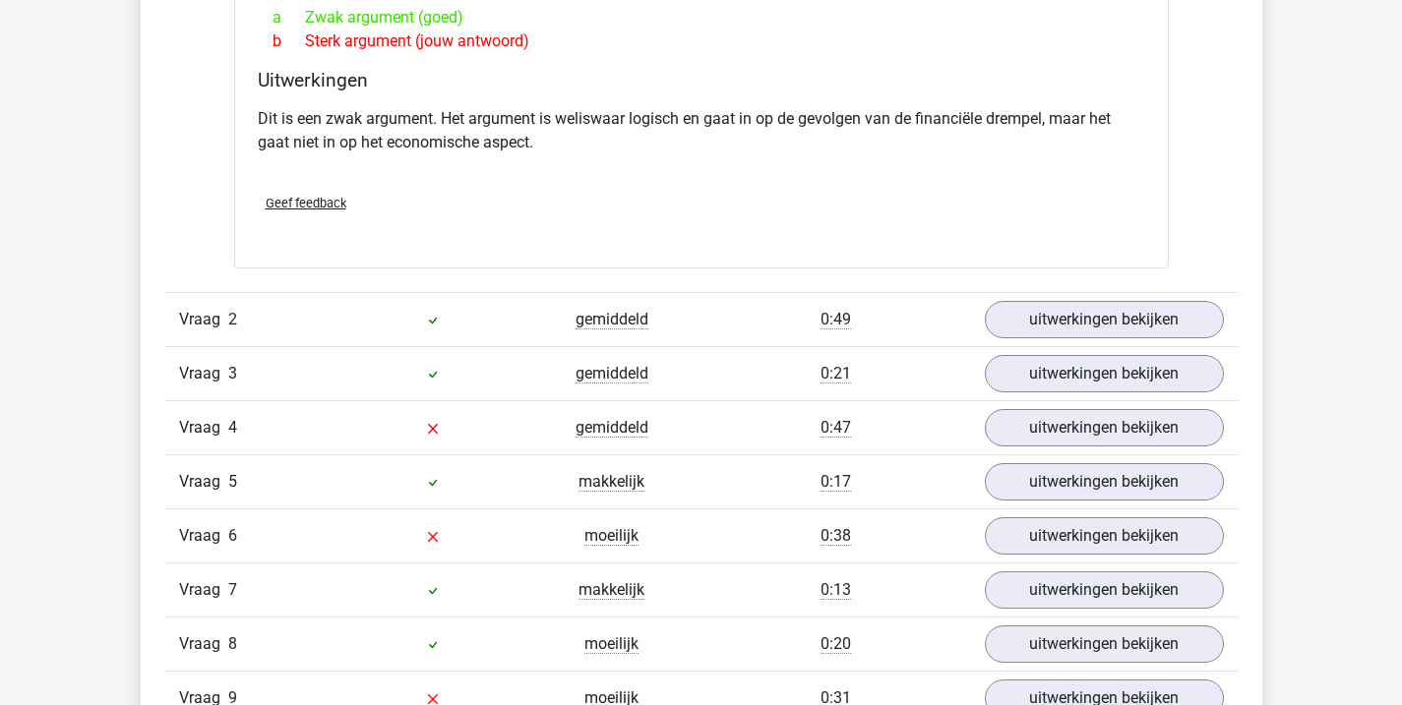
scroll to position [1959, 0]
click at [1033, 310] on link "uitwerkingen bekijken" at bounding box center [1103, 317] width 274 height 43
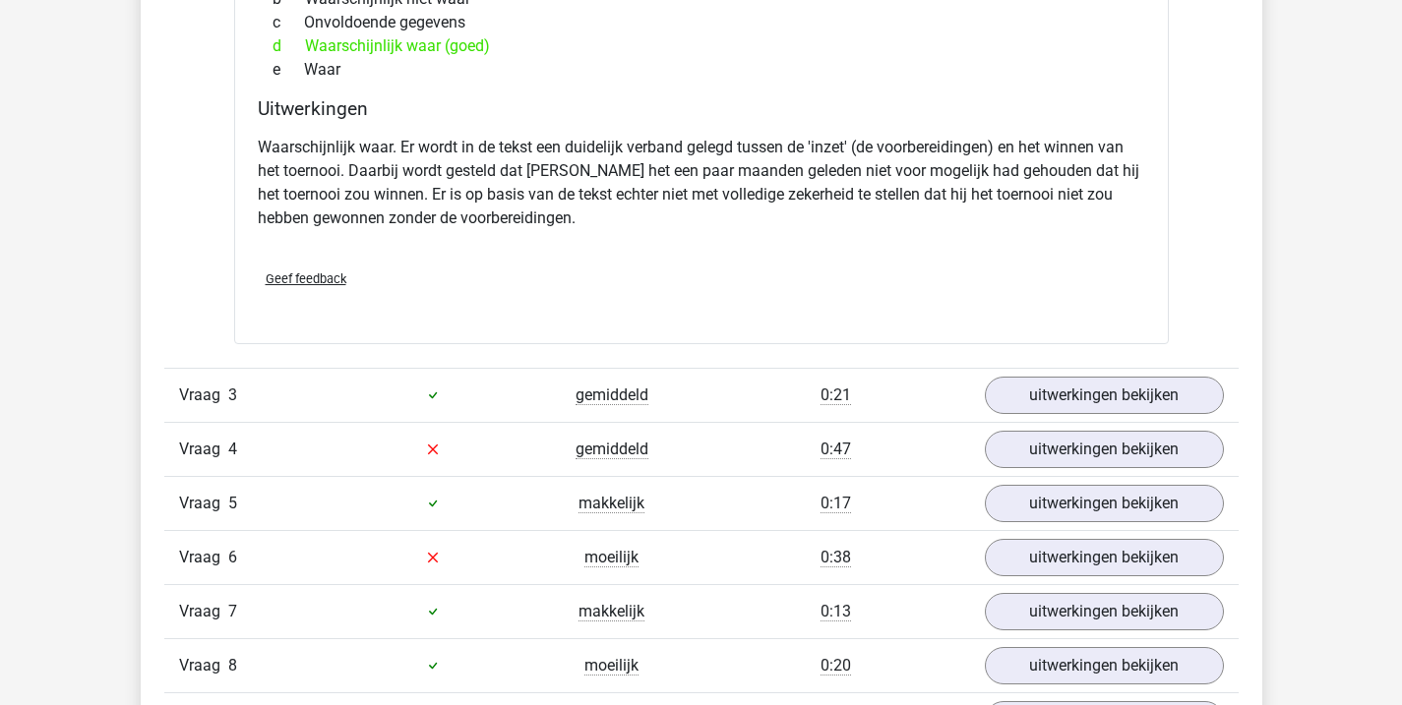
scroll to position [2601, 0]
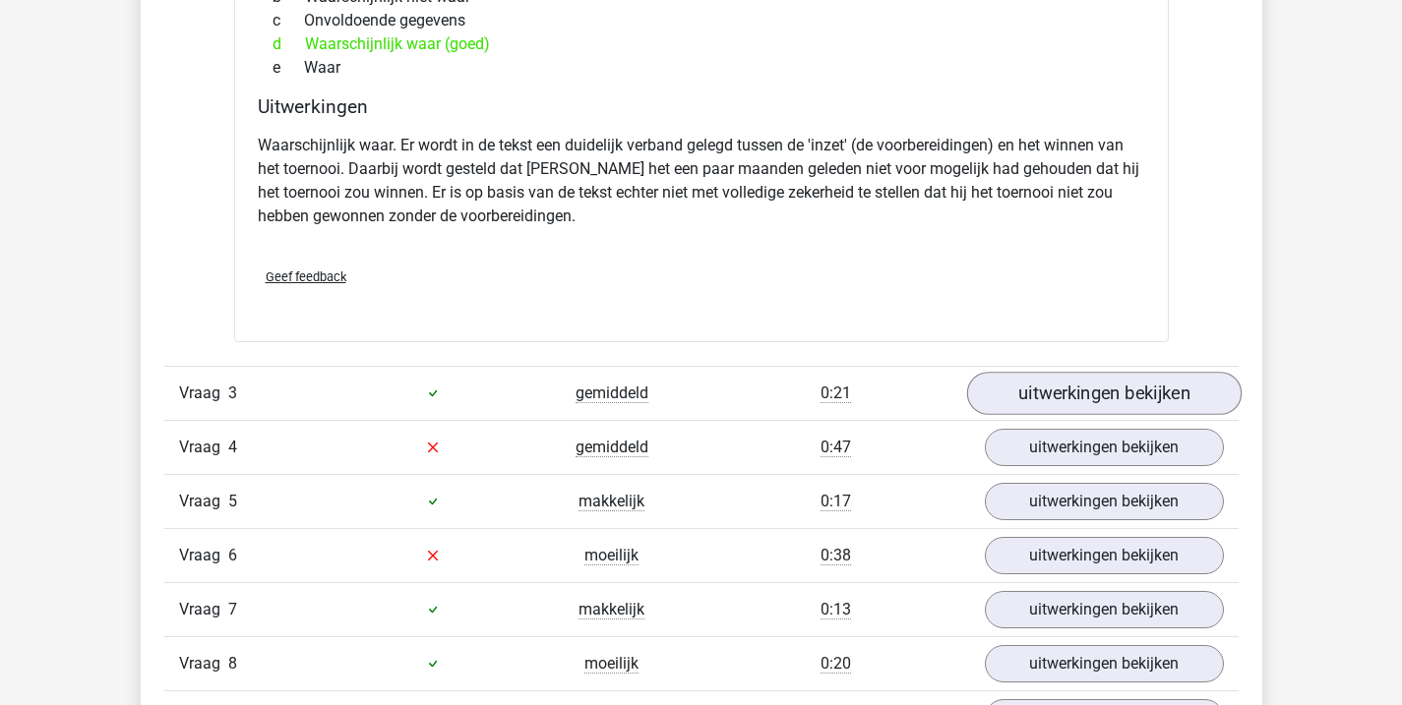
click at [1064, 390] on link "uitwerkingen bekijken" at bounding box center [1103, 393] width 274 height 43
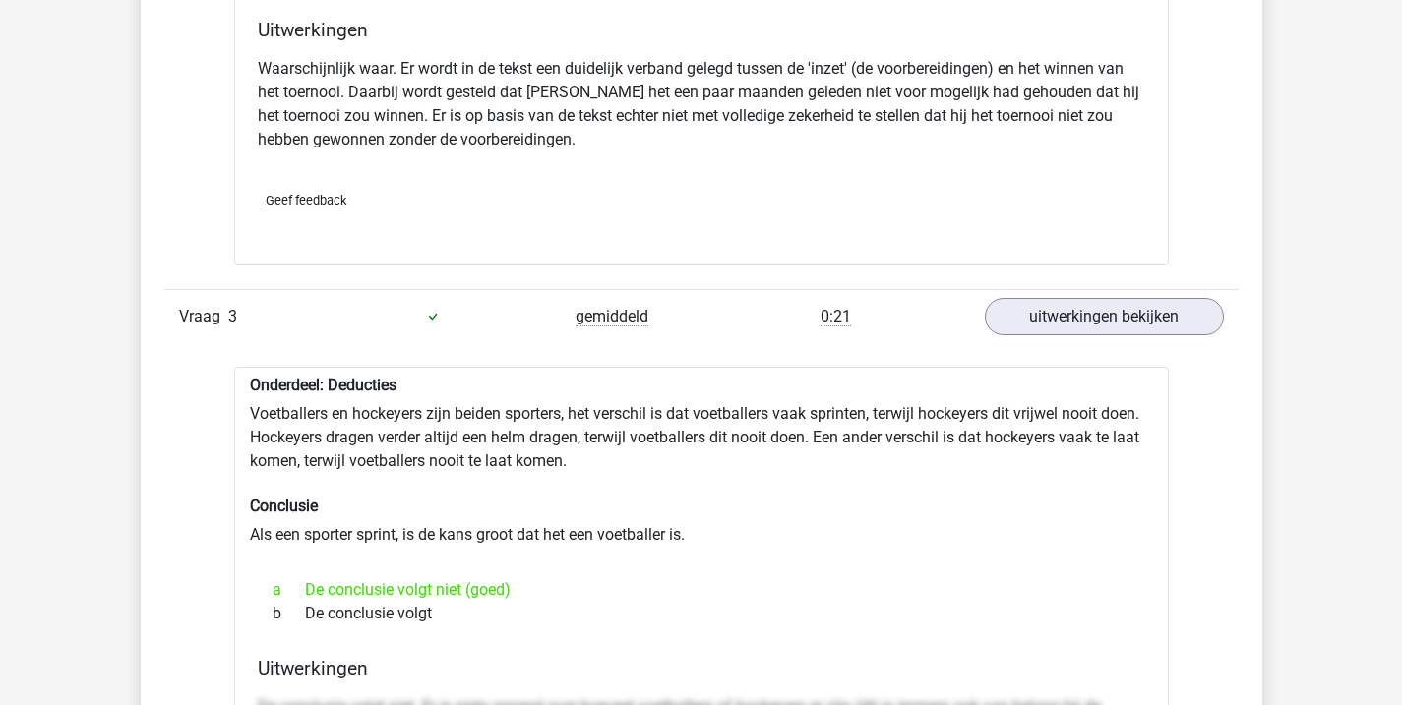
scroll to position [2684, 0]
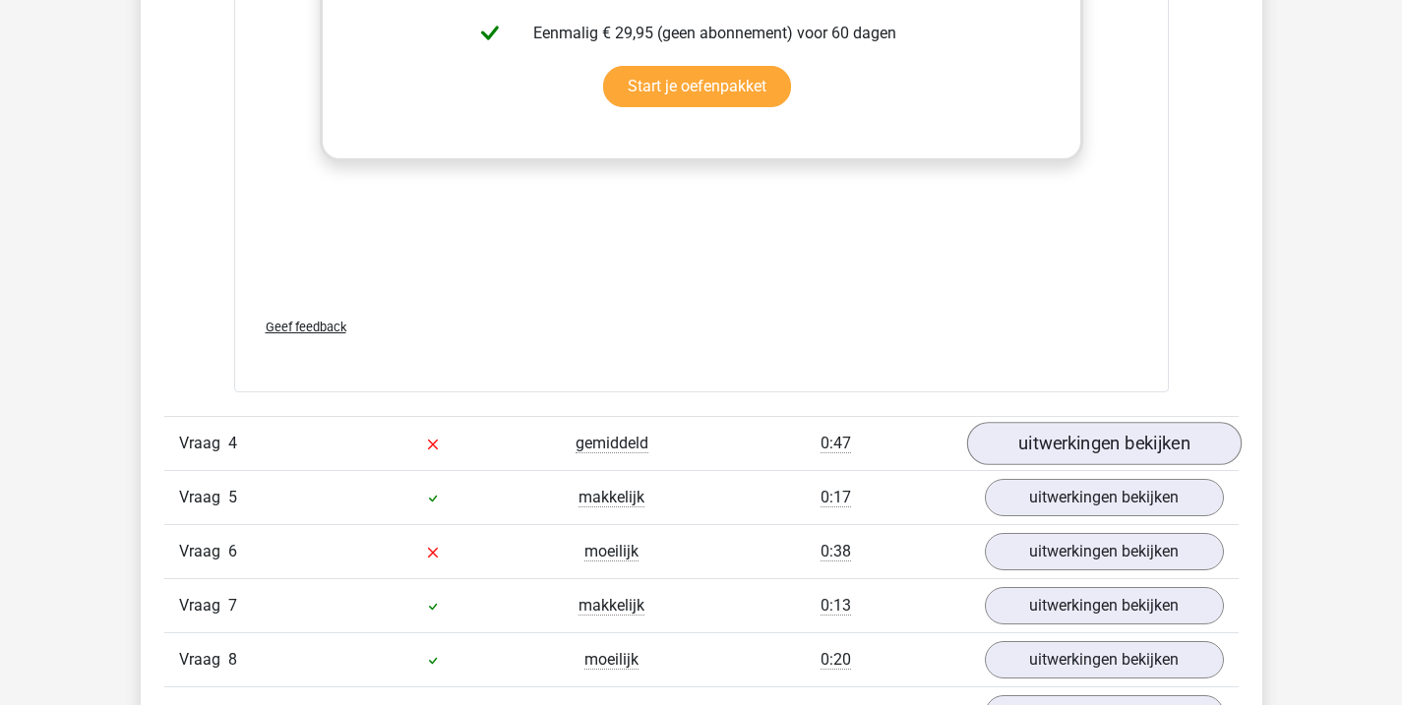
click at [1049, 447] on link "uitwerkingen bekijken" at bounding box center [1103, 443] width 274 height 43
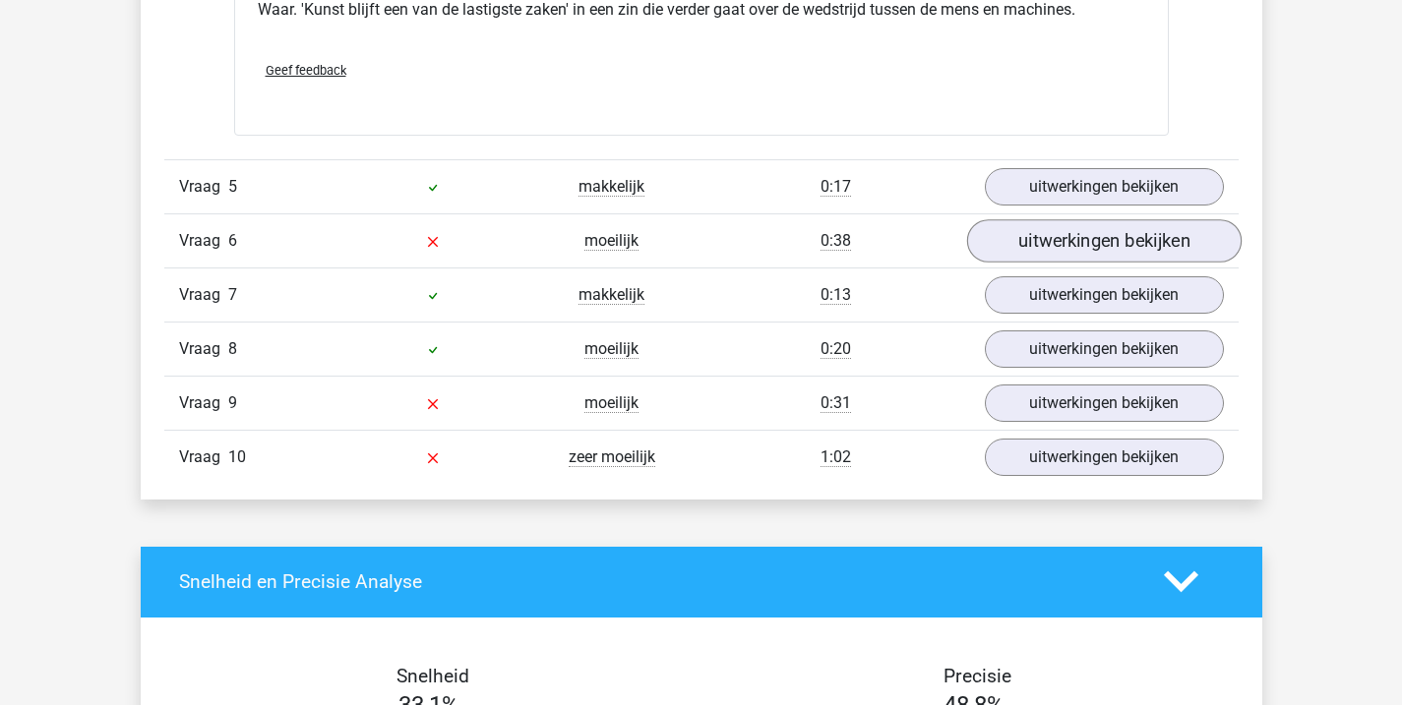
scroll to position [4488, 0]
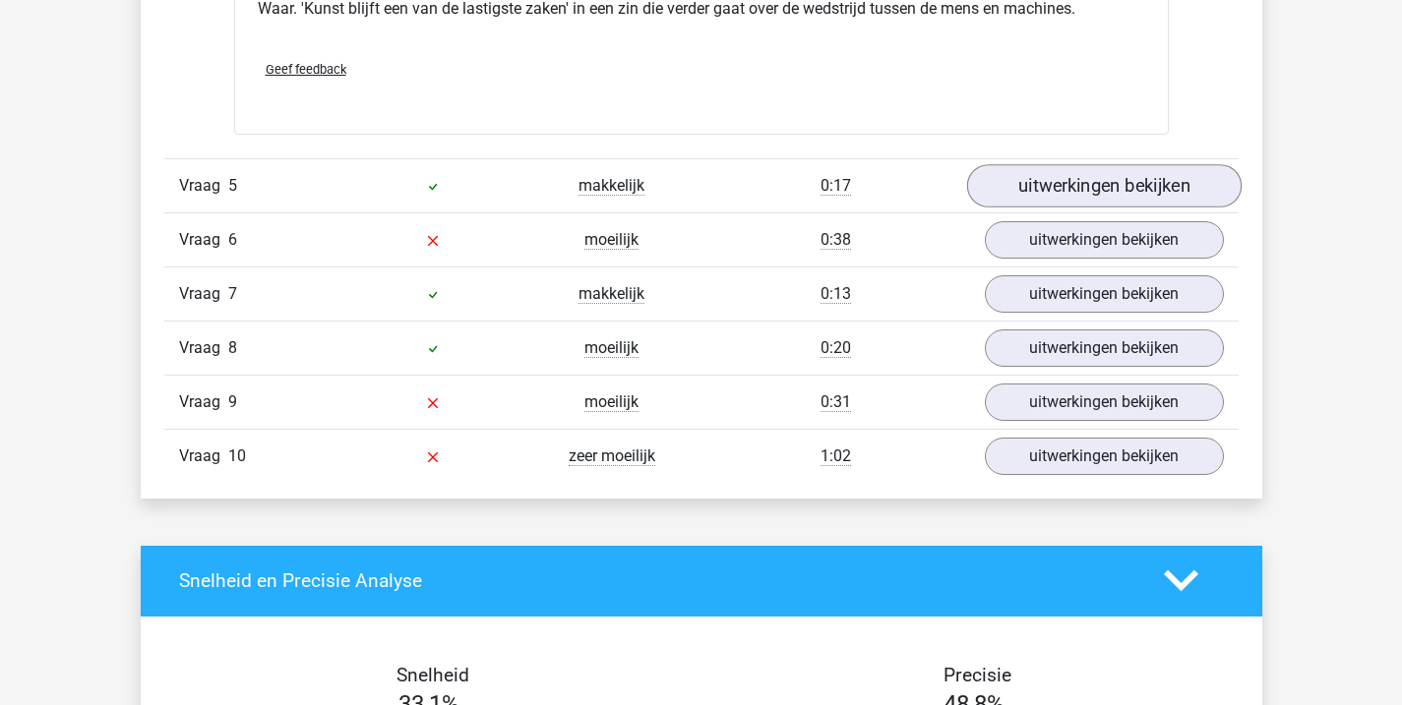
click at [1123, 191] on link "uitwerkingen bekijken" at bounding box center [1103, 185] width 274 height 43
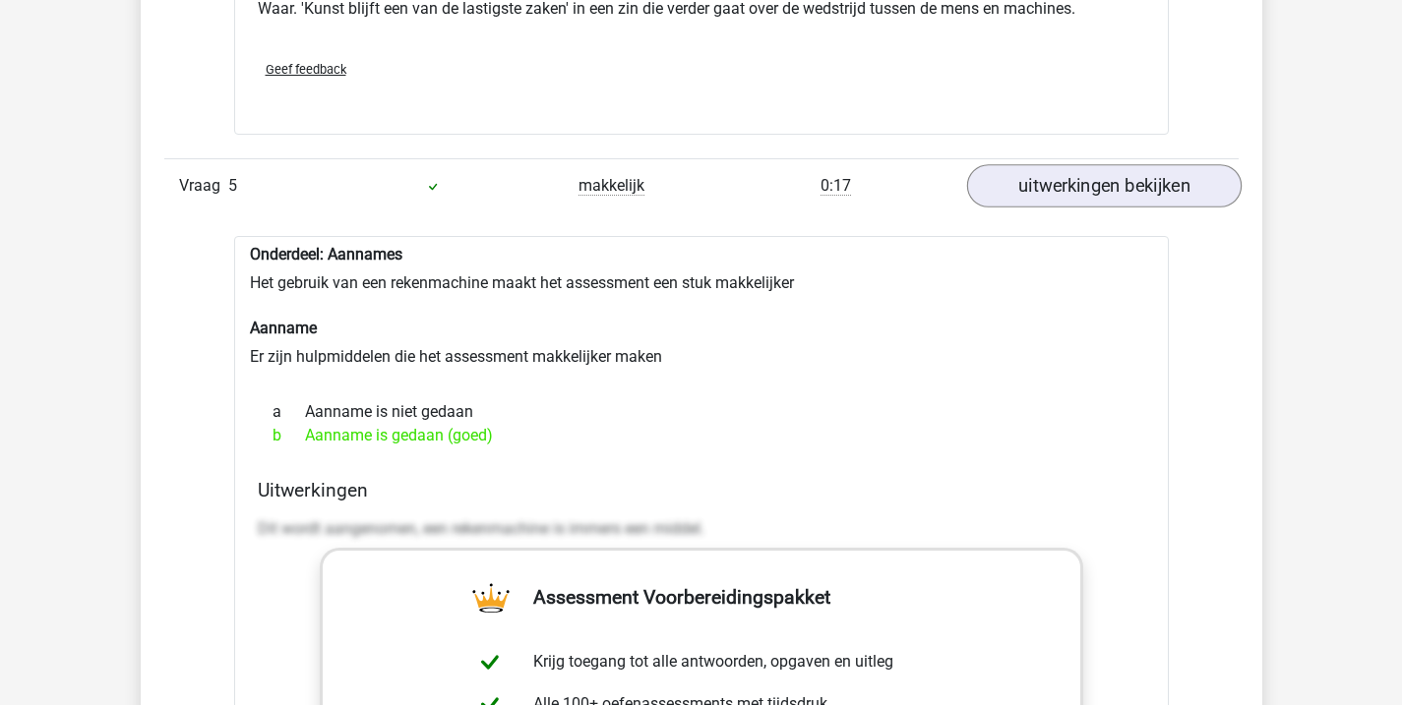
click at [1125, 186] on link "uitwerkingen bekijken" at bounding box center [1103, 185] width 274 height 43
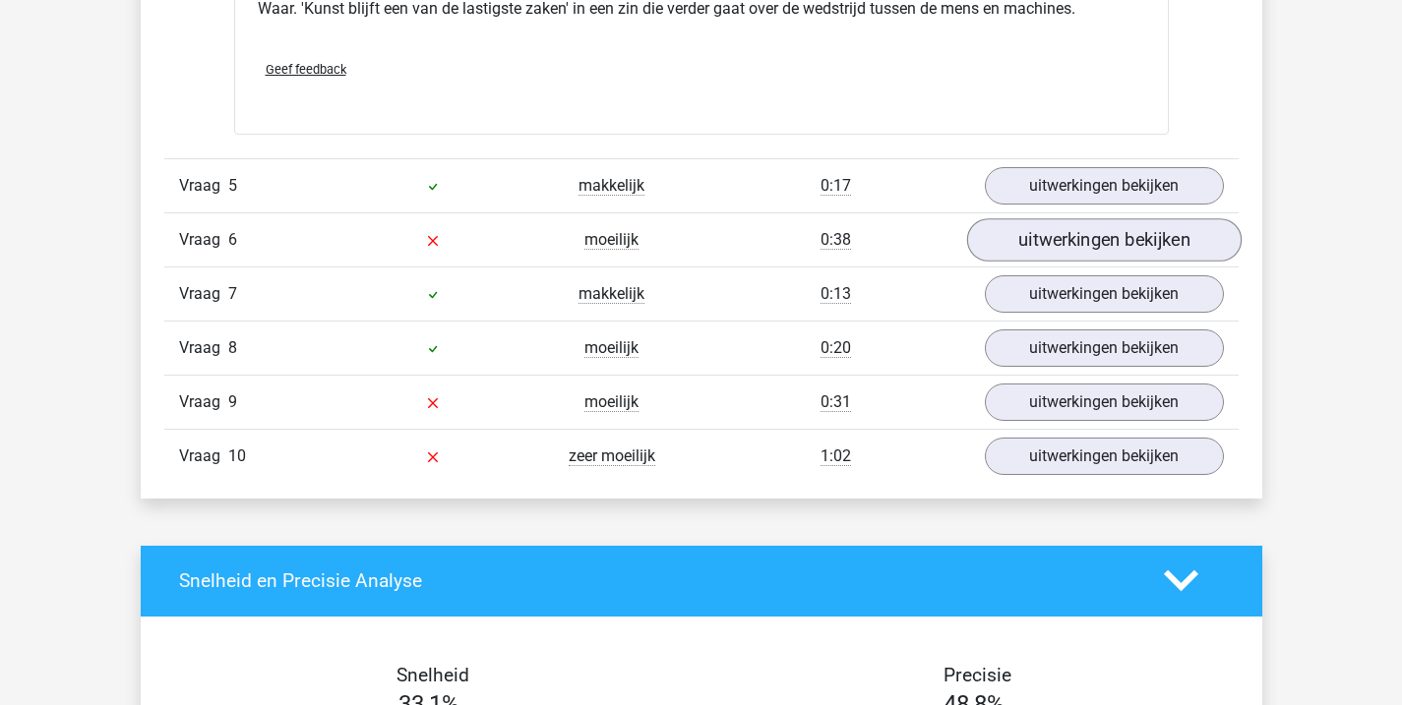
click at [1113, 224] on link "uitwerkingen bekijken" at bounding box center [1103, 239] width 274 height 43
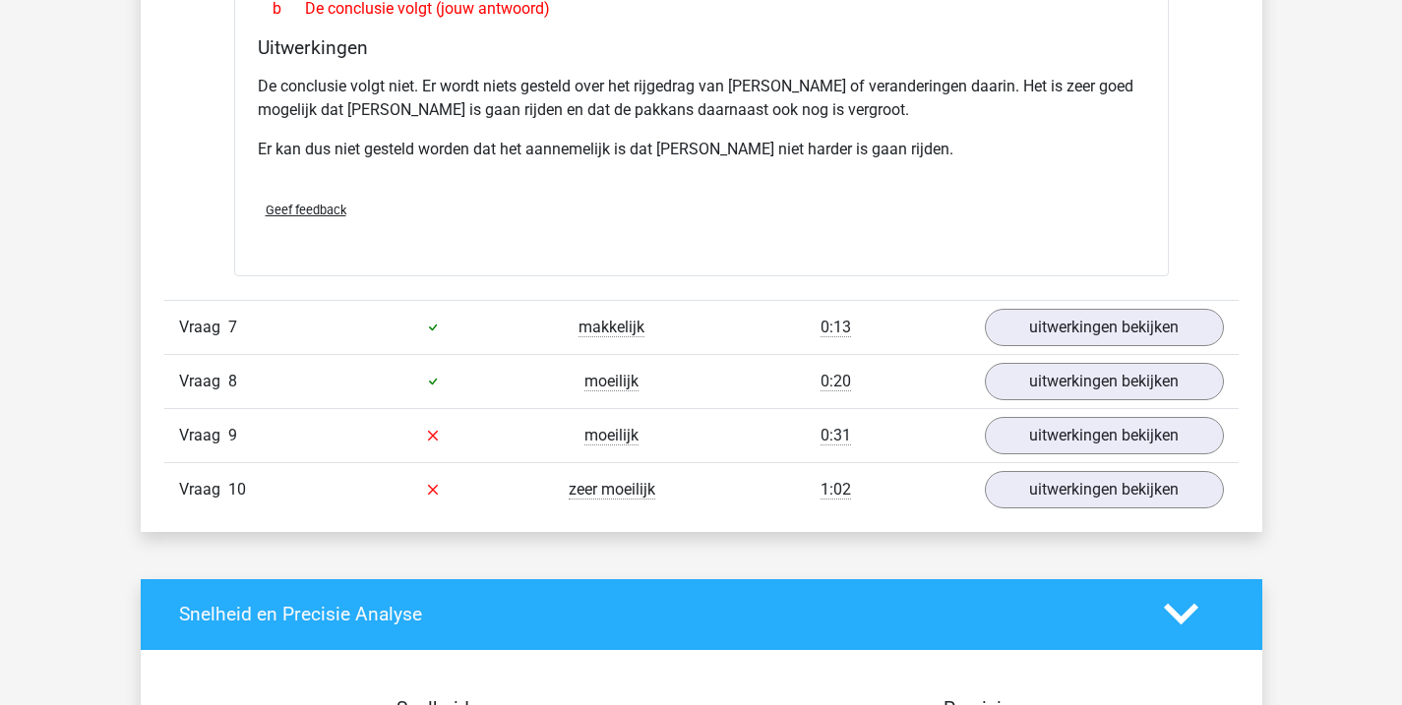
scroll to position [5088, 0]
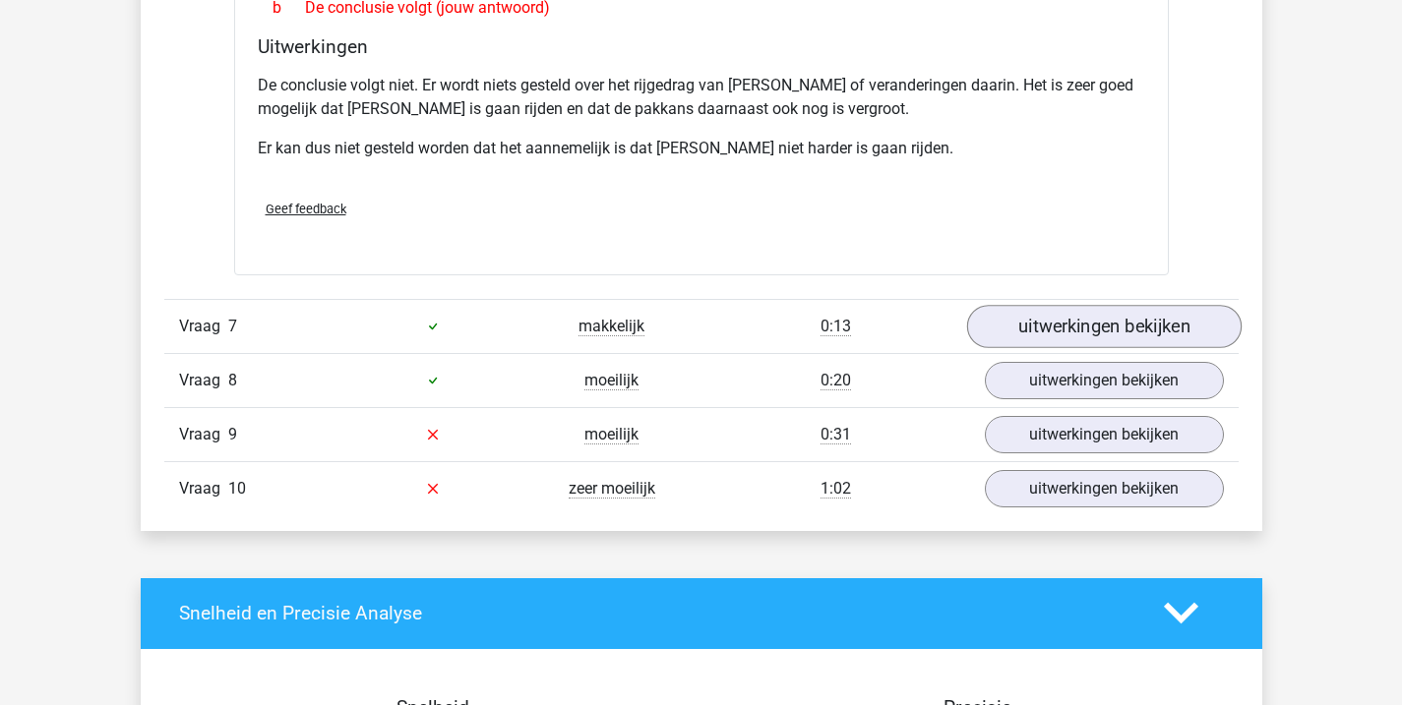
click at [1101, 305] on link "uitwerkingen bekijken" at bounding box center [1103, 326] width 274 height 43
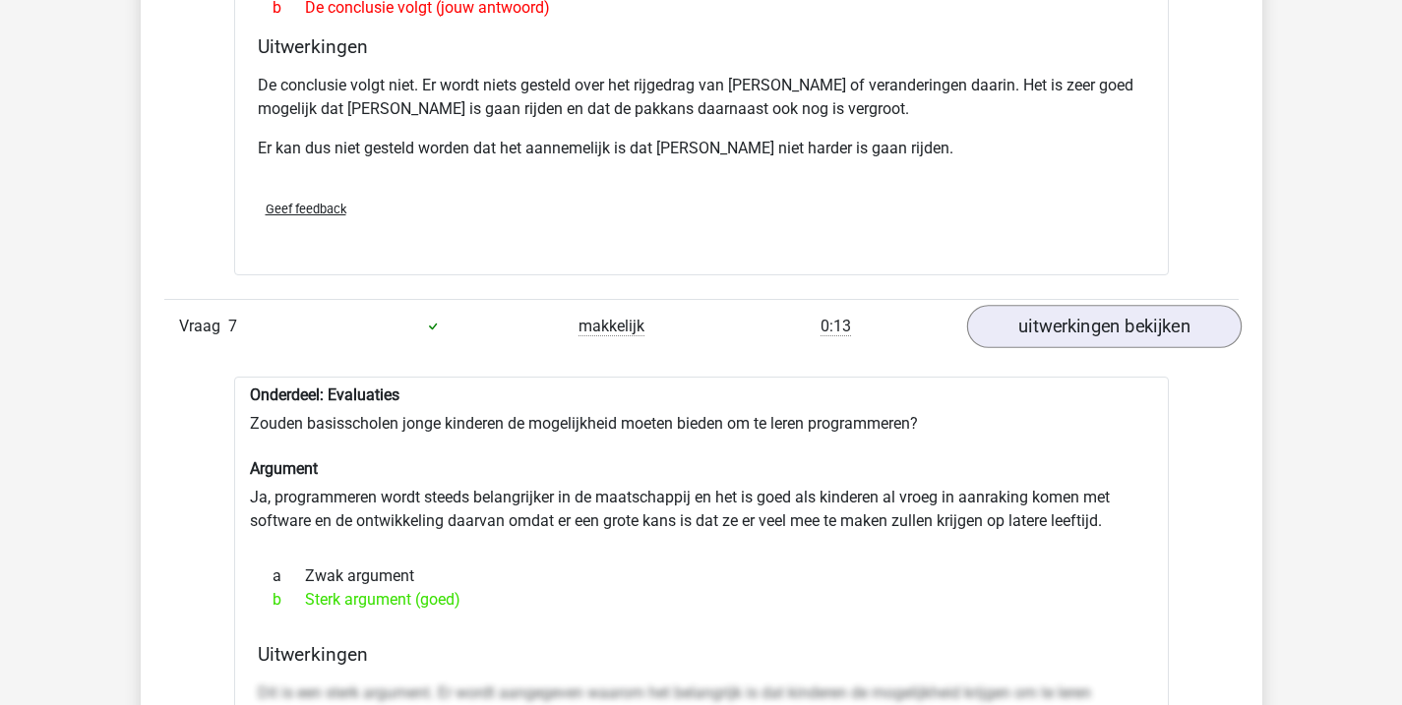
click at [1101, 305] on link "uitwerkingen bekijken" at bounding box center [1103, 326] width 274 height 43
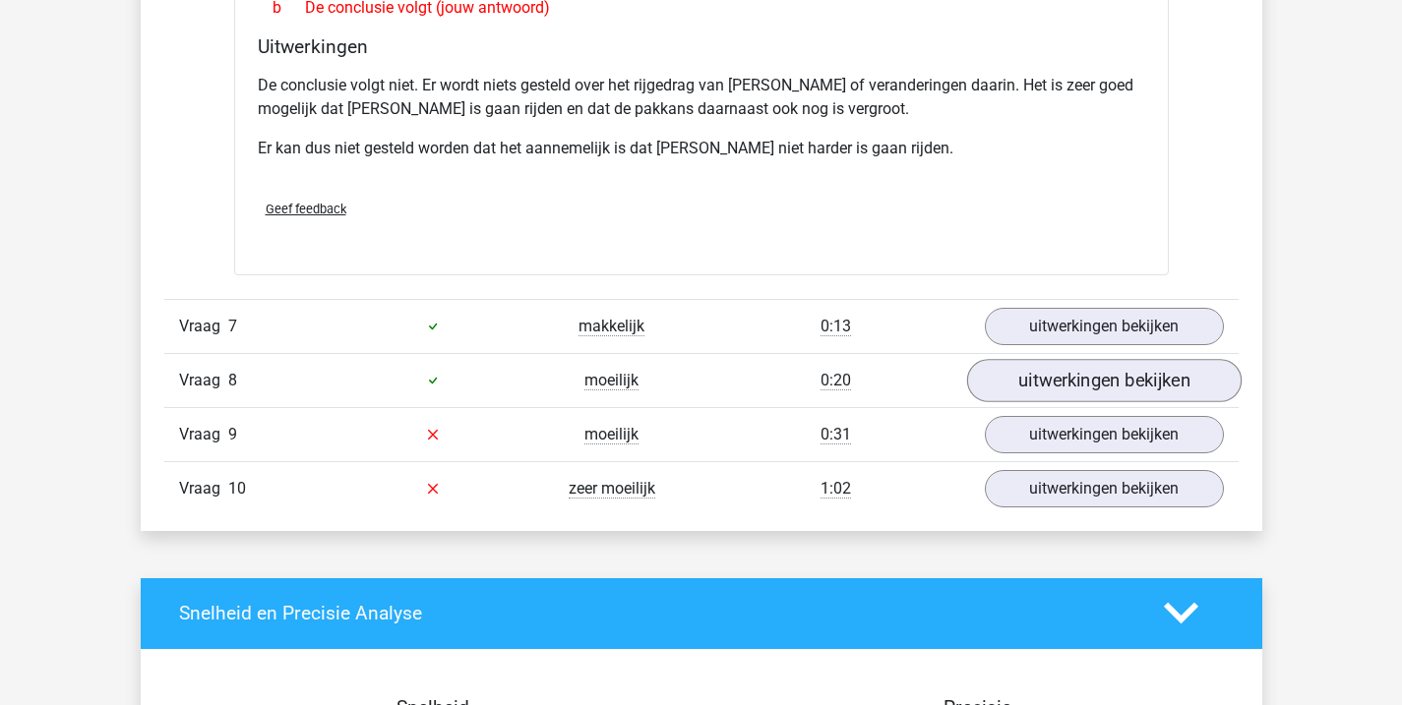
click at [1087, 359] on link "uitwerkingen bekijken" at bounding box center [1103, 380] width 274 height 43
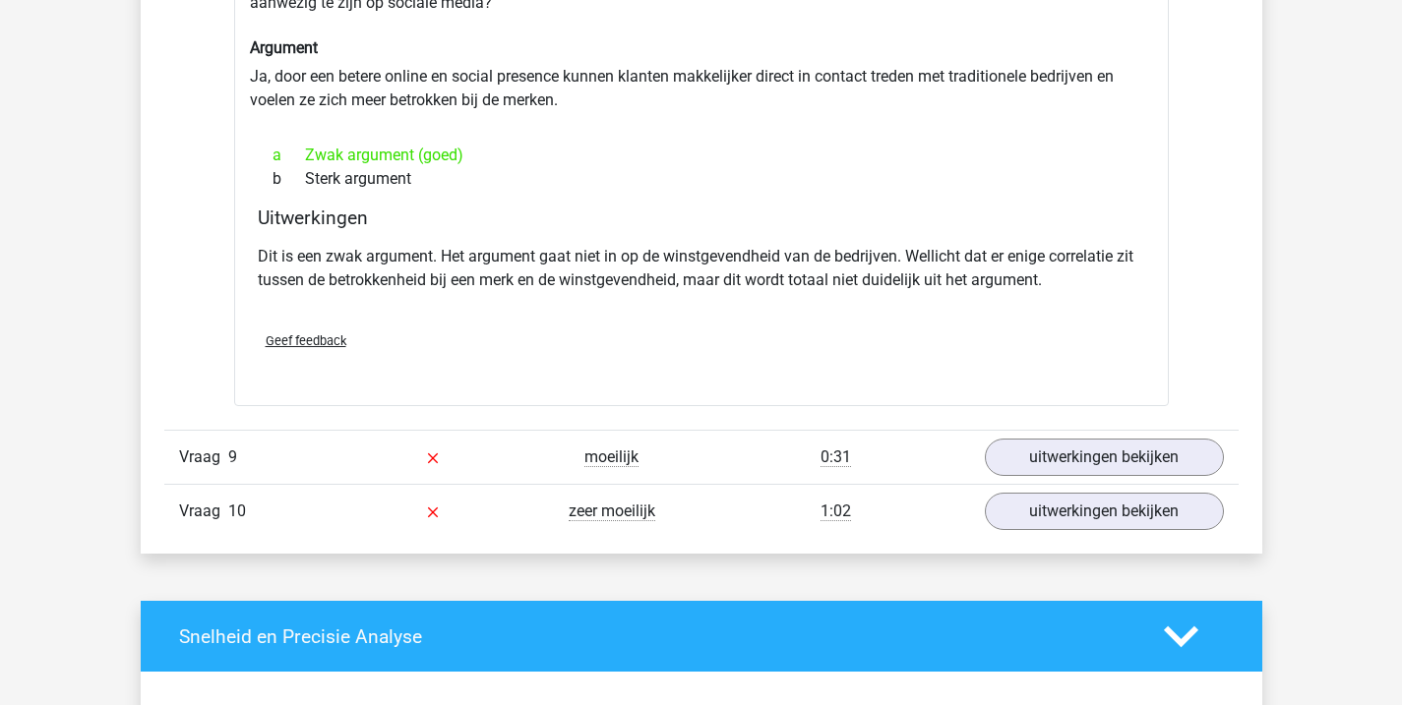
scroll to position [5598, 0]
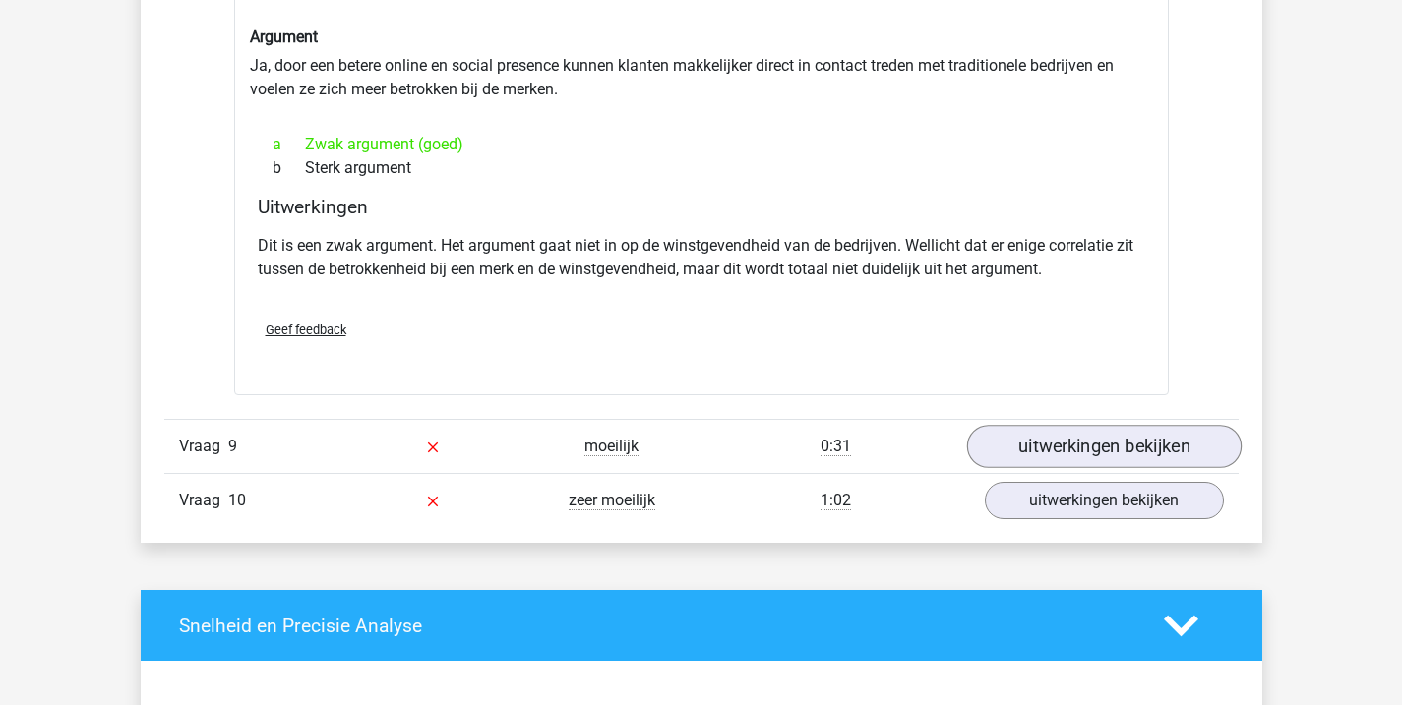
click at [1080, 425] on link "uitwerkingen bekijken" at bounding box center [1103, 446] width 274 height 43
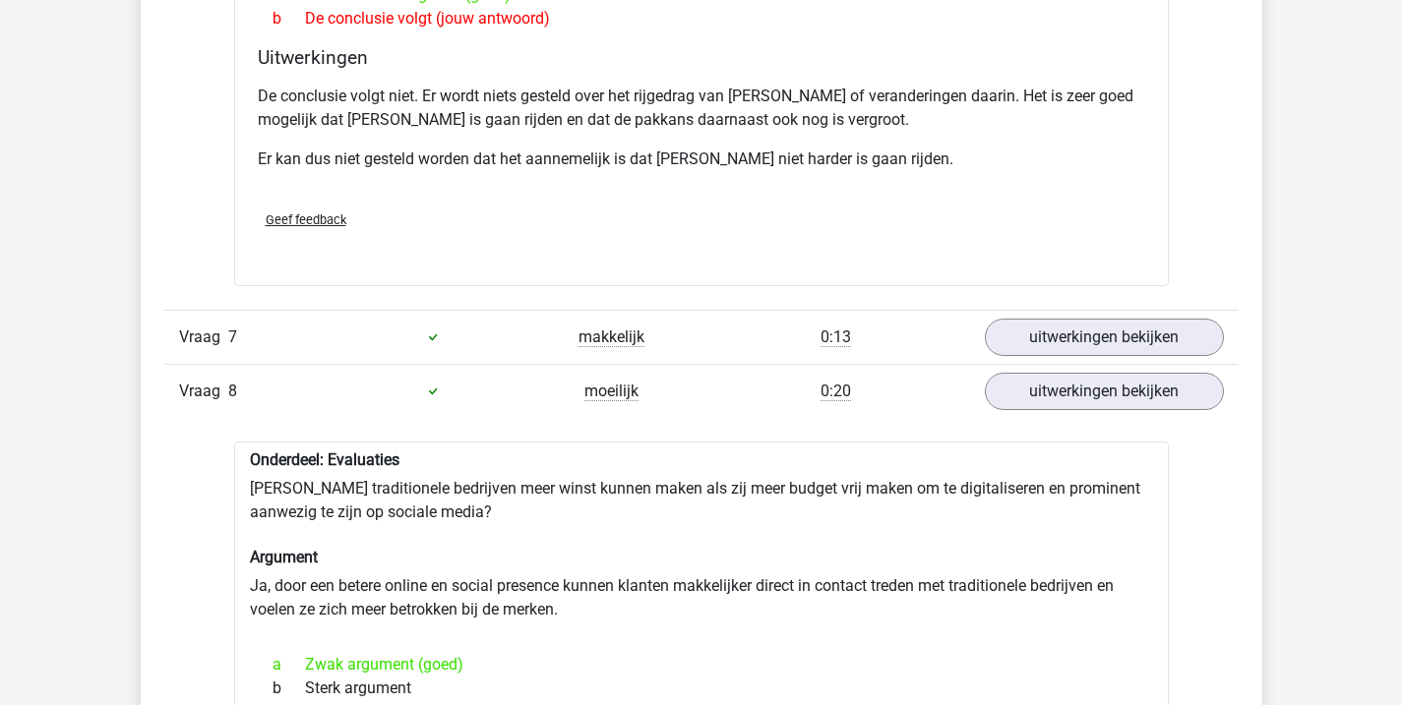
scroll to position [4623, 0]
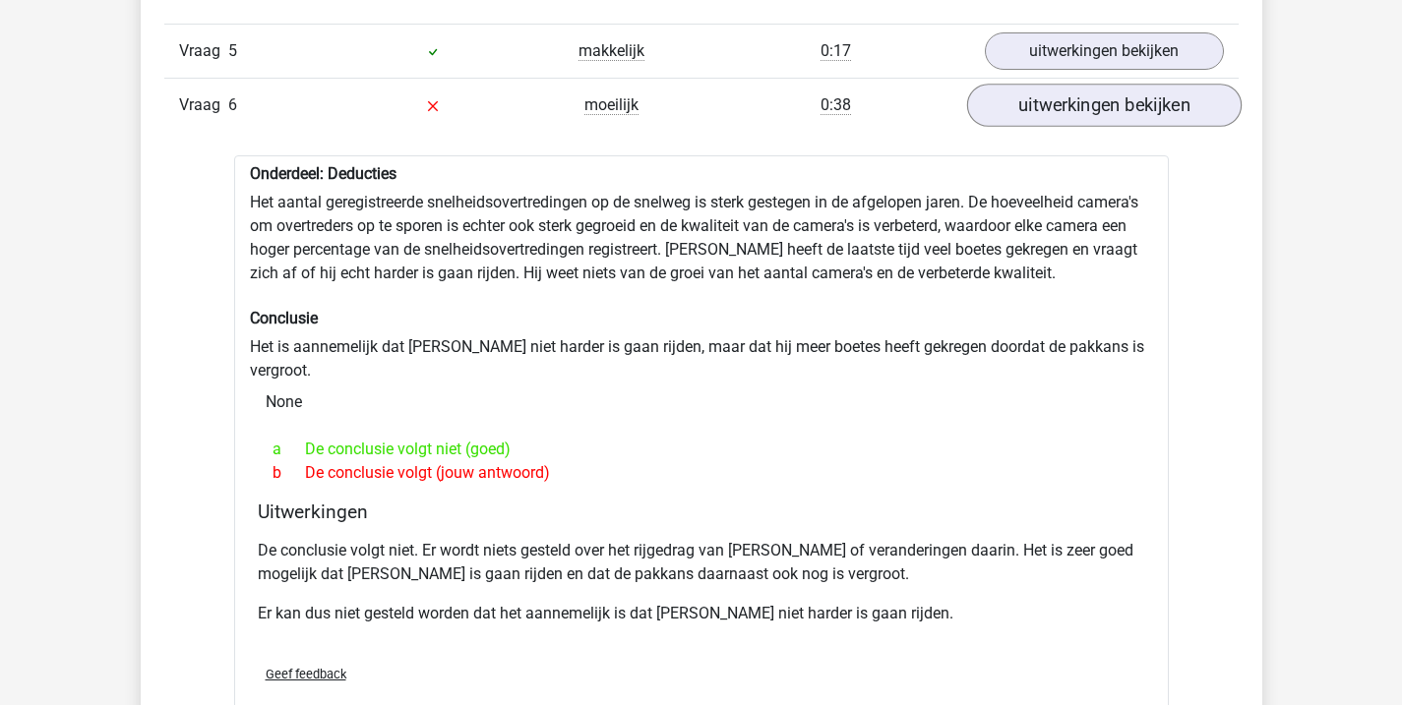
click at [1138, 121] on link "uitwerkingen bekijken" at bounding box center [1103, 105] width 274 height 43
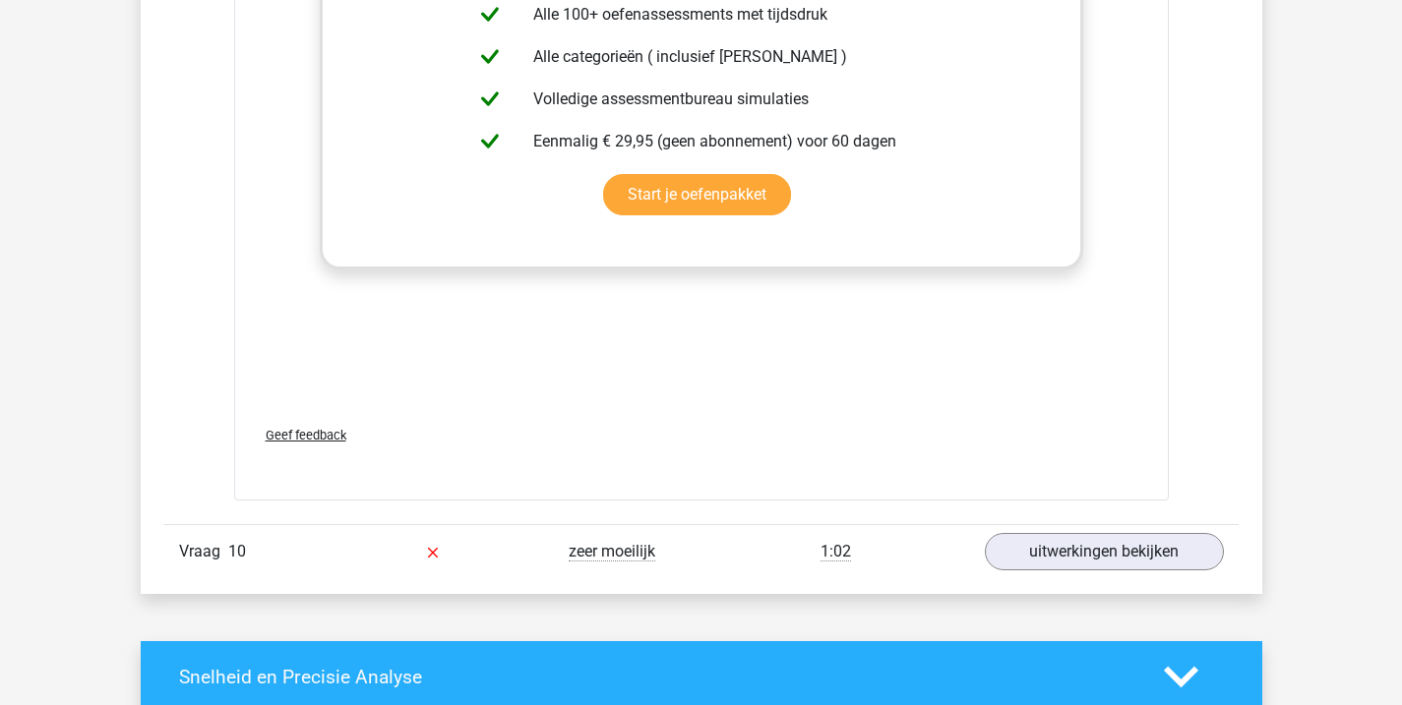
scroll to position [6284, 0]
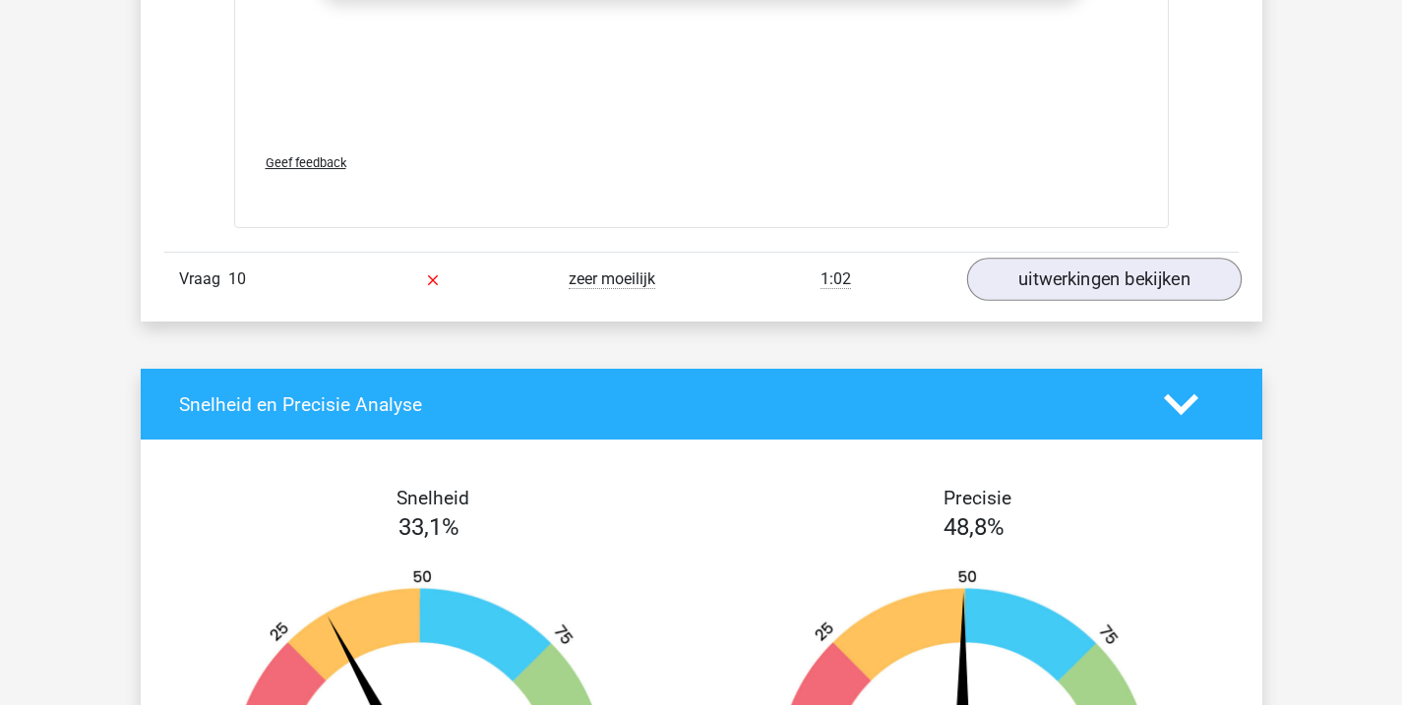
click at [1083, 275] on link "uitwerkingen bekijken" at bounding box center [1103, 279] width 274 height 43
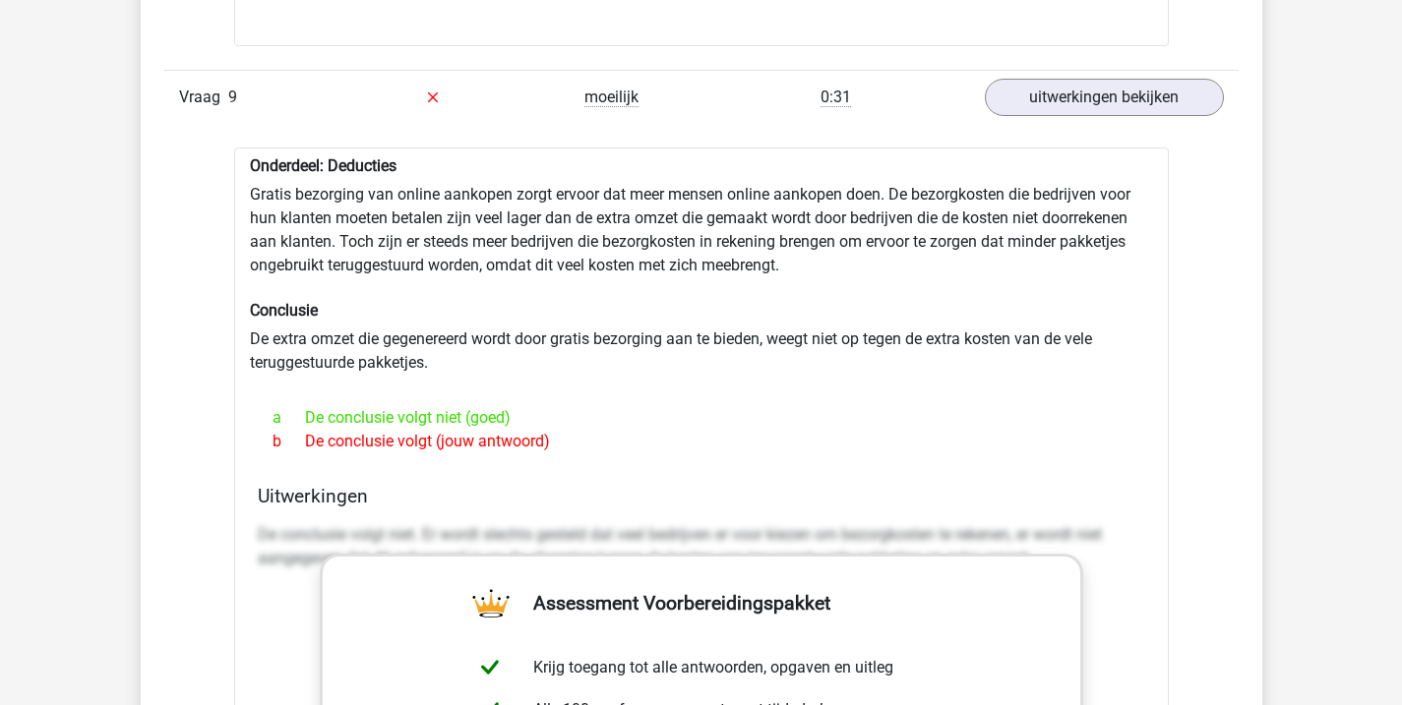
scroll to position [5316, 0]
drag, startPoint x: 597, startPoint y: 457, endPoint x: 239, endPoint y: 161, distance: 464.7
click at [239, 161] on div "Onderdeel: Deducties Gratis bezorging van online aankopen zorgt ervoor dat meer…" at bounding box center [701, 673] width 935 height 1050
copy div "Onderdeel: Deducties Gratis bezorging van online aankopen zorgt ervoor dat meer…"
drag, startPoint x: 214, startPoint y: 23, endPoint x: 362, endPoint y: 200, distance: 230.5
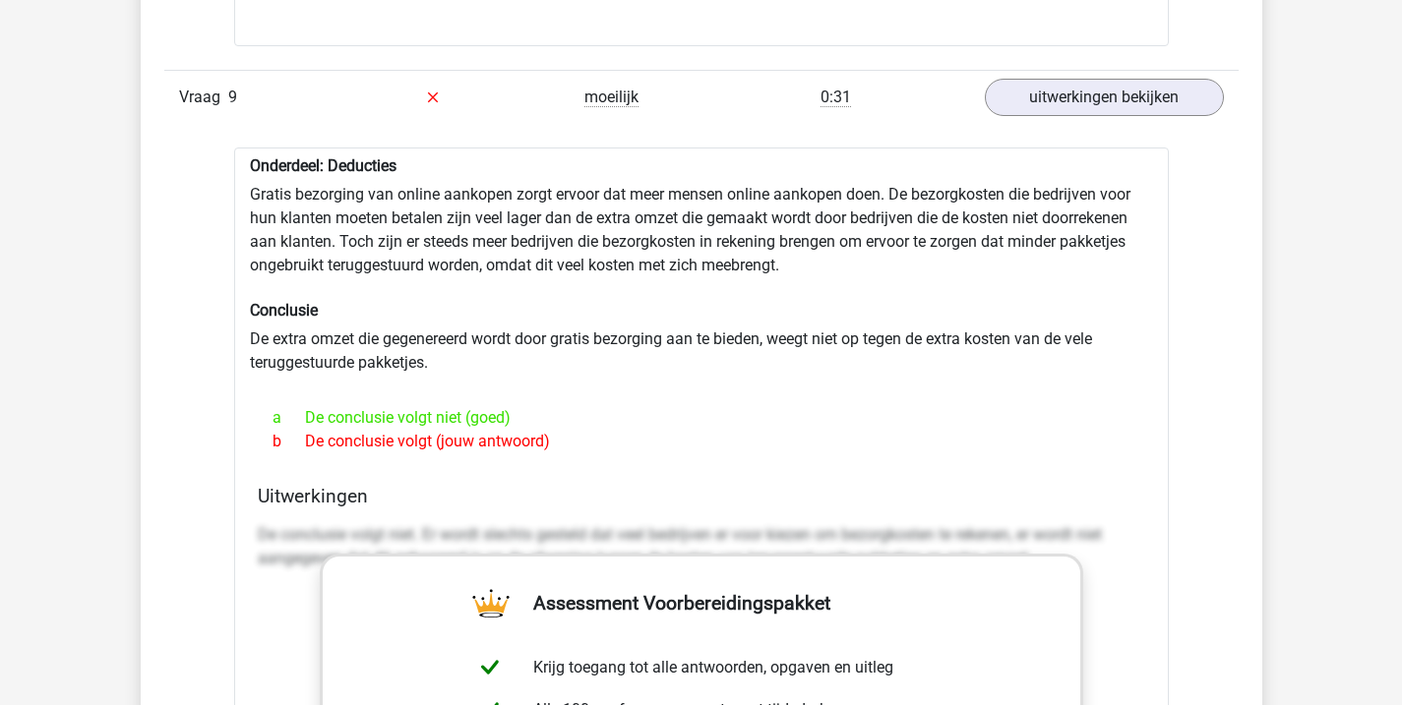
click at [362, 200] on div "Onderdeel: Deducties Gratis bezorging van online aankopen zorgt ervoor dat meer…" at bounding box center [701, 673] width 935 height 1050
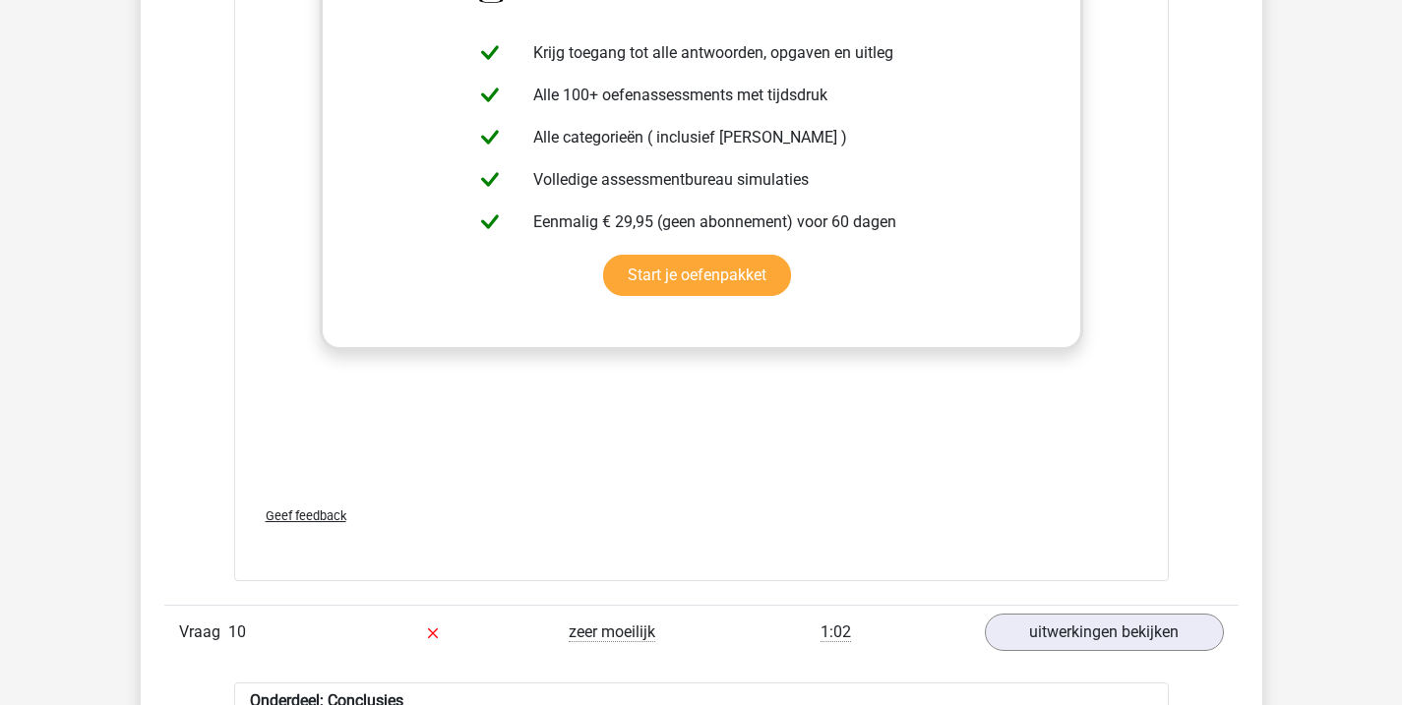
scroll to position [6329, 0]
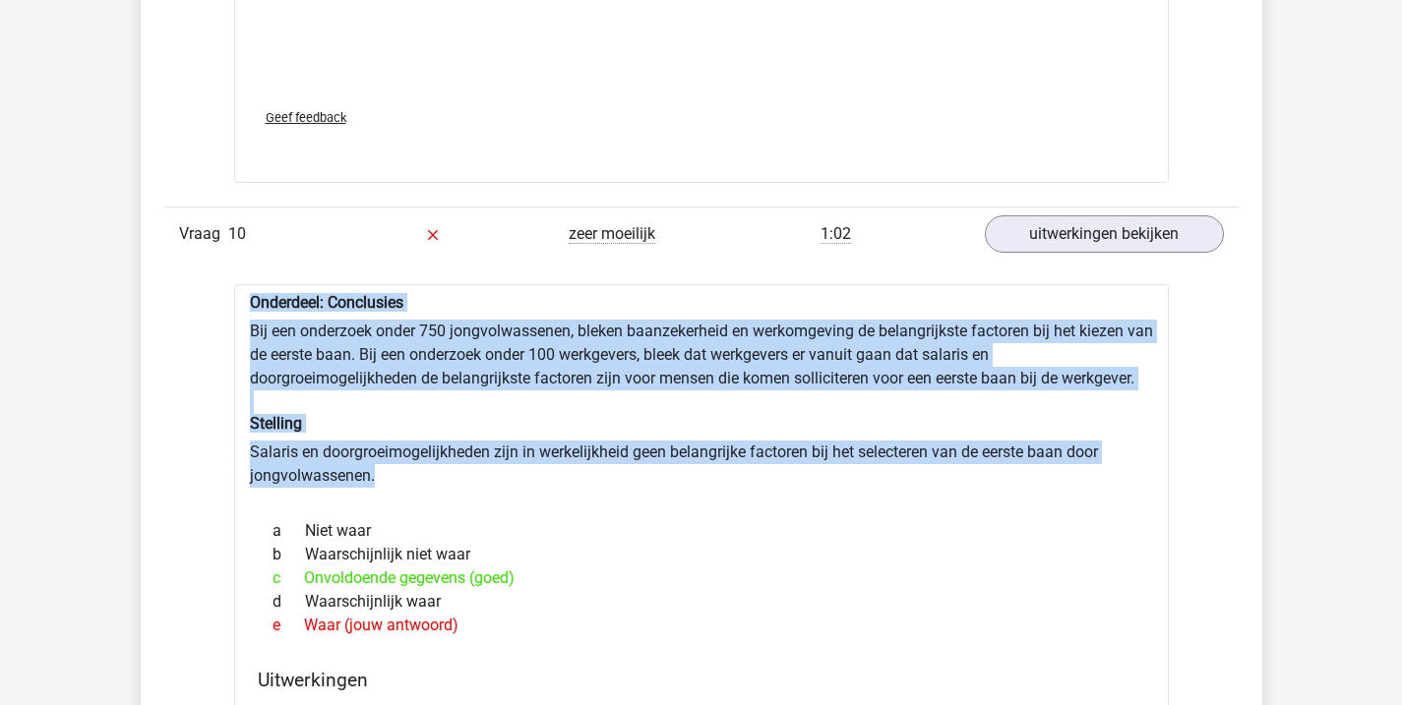
copy div "Onderdeel: Conclusies Bij een onderzoek onder 750 jongvolwassenen, bleken baanz…"
drag, startPoint x: 430, startPoint y: 472, endPoint x: 222, endPoint y: 310, distance: 263.5
drag, startPoint x: 495, startPoint y: 630, endPoint x: 351, endPoint y: 505, distance: 190.4
click at [288, 526] on div "a Niet waar b Waarschijnlijk niet waar c Onvoldoende gegevens (goed) d Waarschi…" at bounding box center [701, 579] width 887 height 134
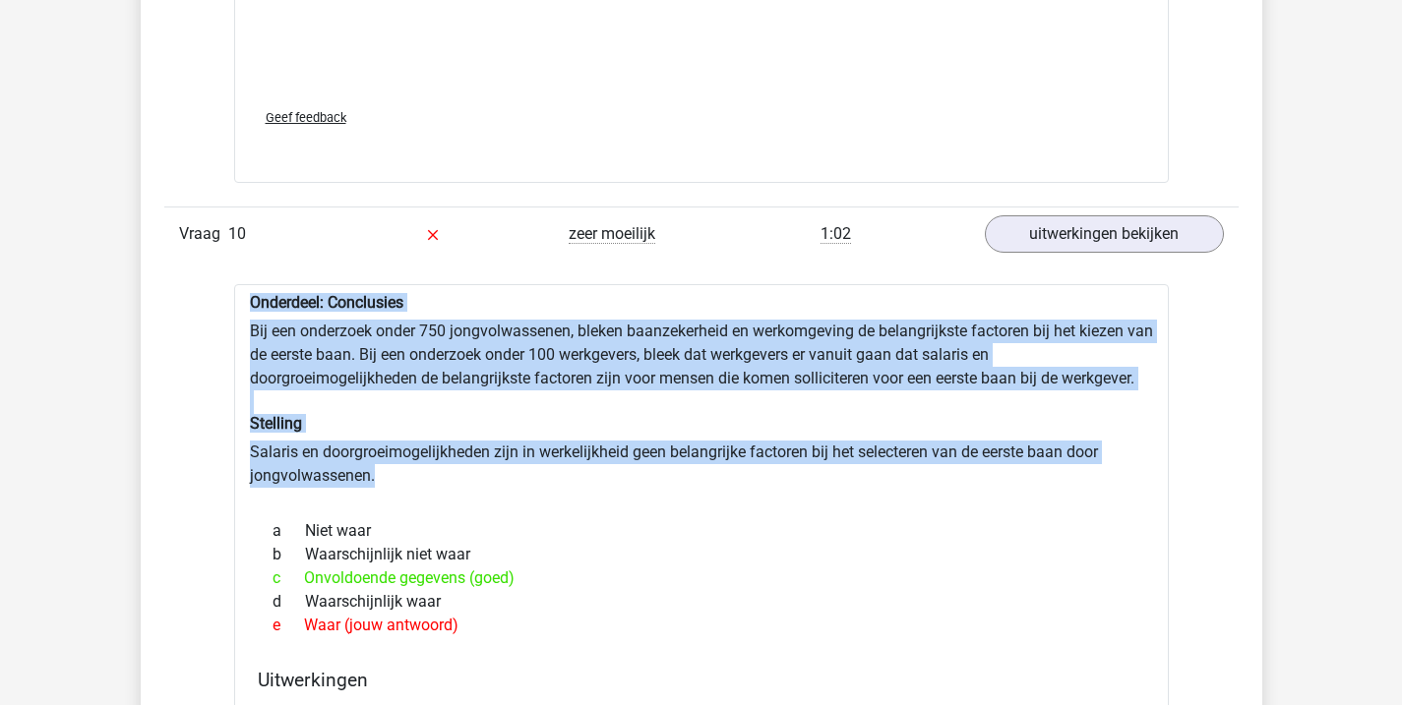
copy div "Niet waar b Waarschijnlijk niet waar c Onvoldoende gegevens (goed) d Waarschijn…"
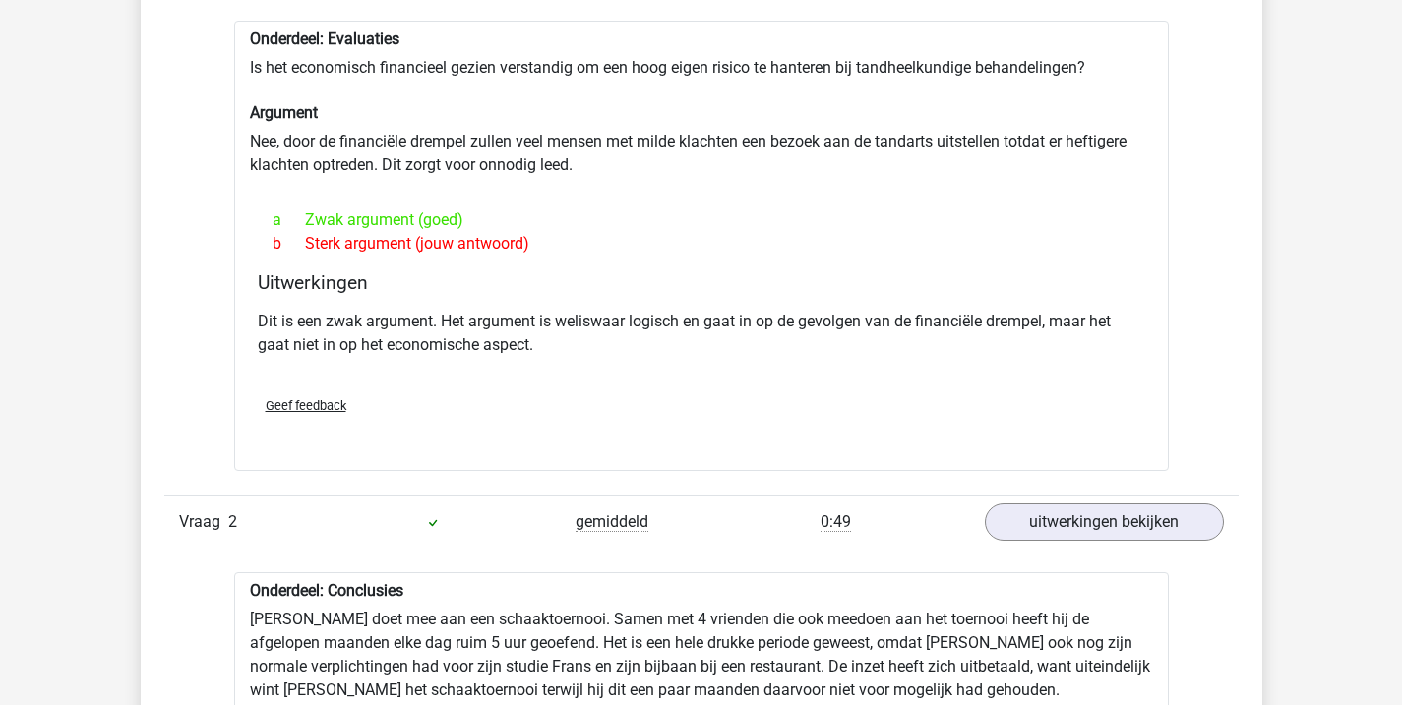
scroll to position [1621, 0]
